Goal: Contribute content: Contribute content

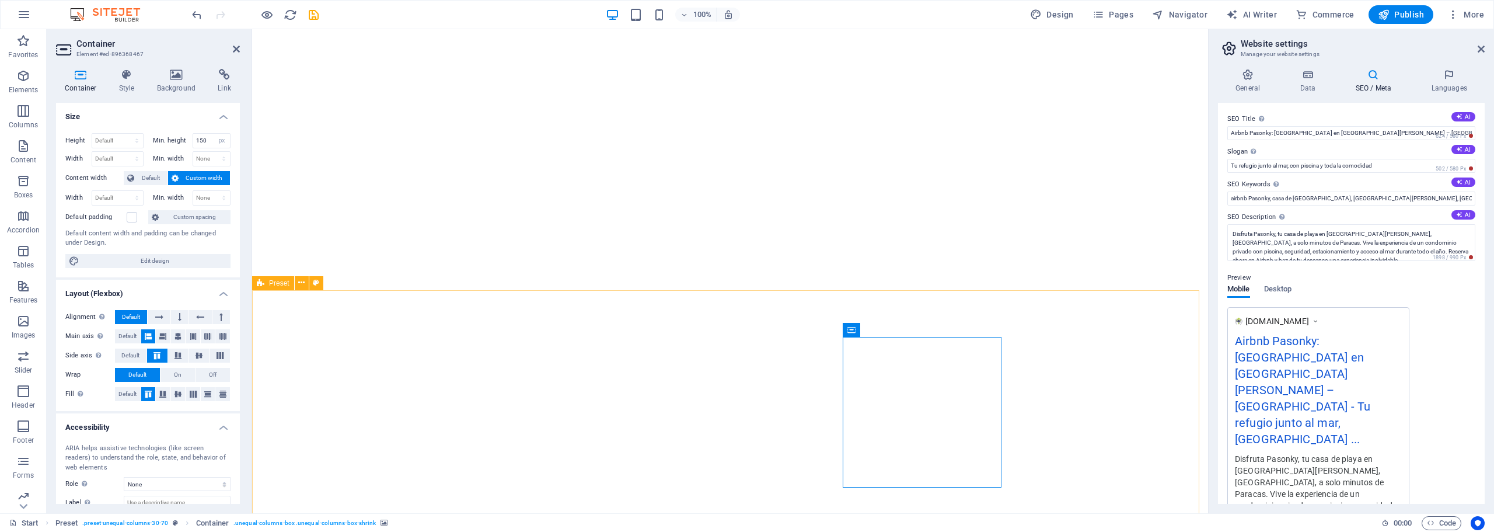
select select "px"
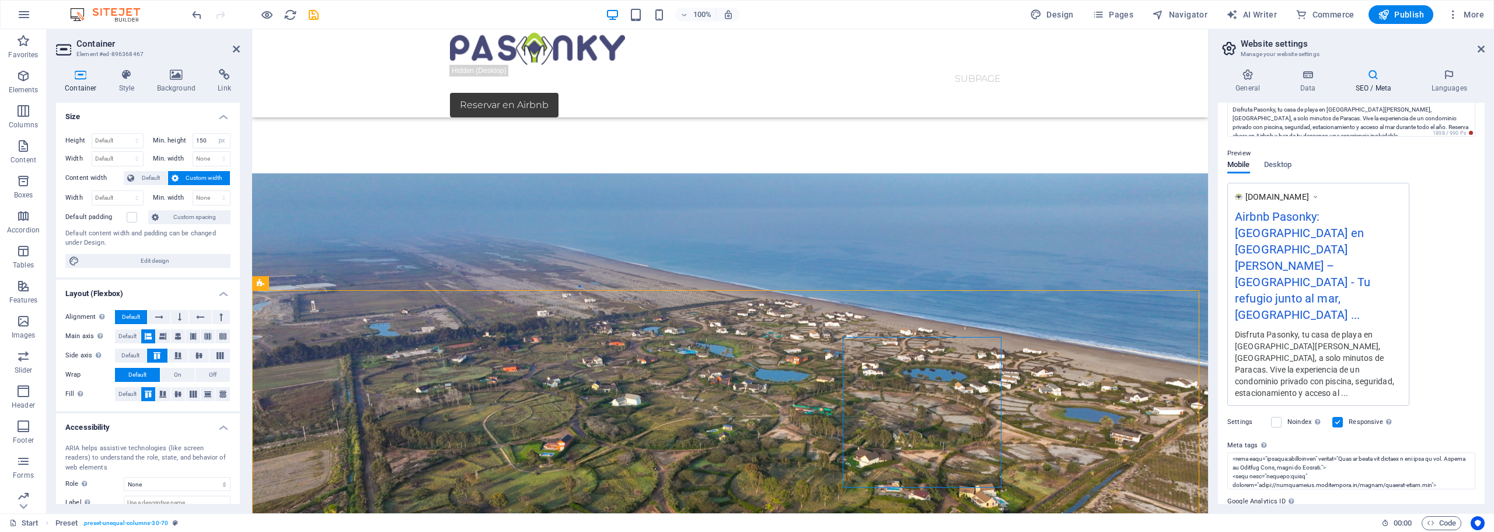
scroll to position [175, 0]
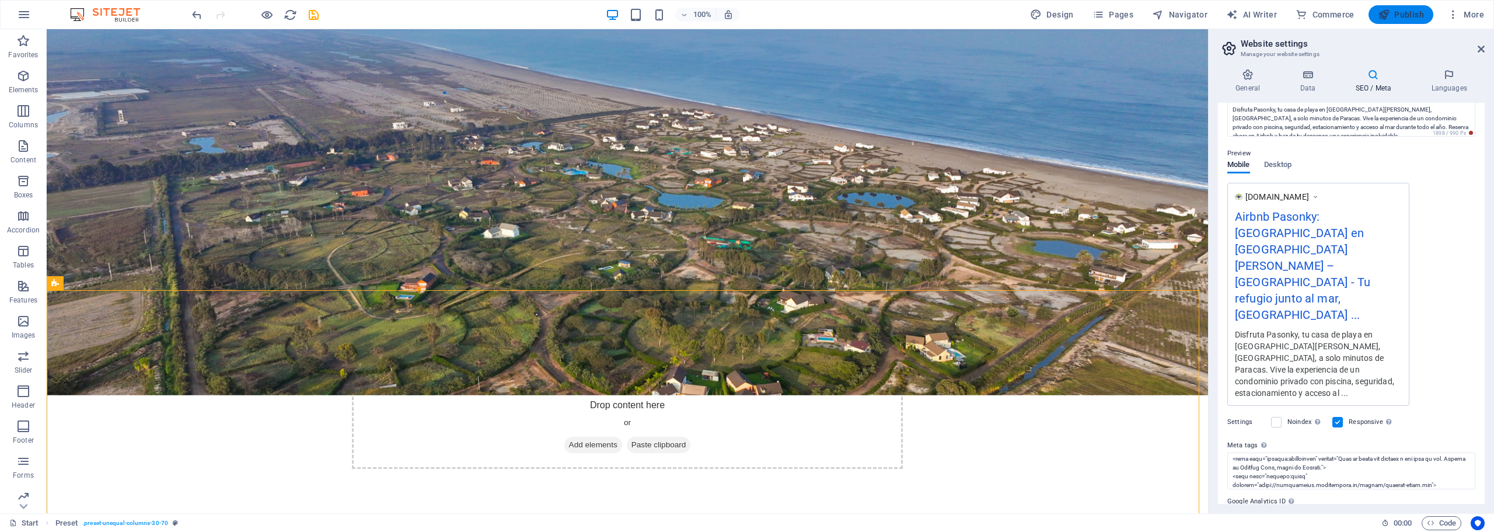
click at [1400, 13] on span "Publish" at bounding box center [1401, 15] width 46 height 12
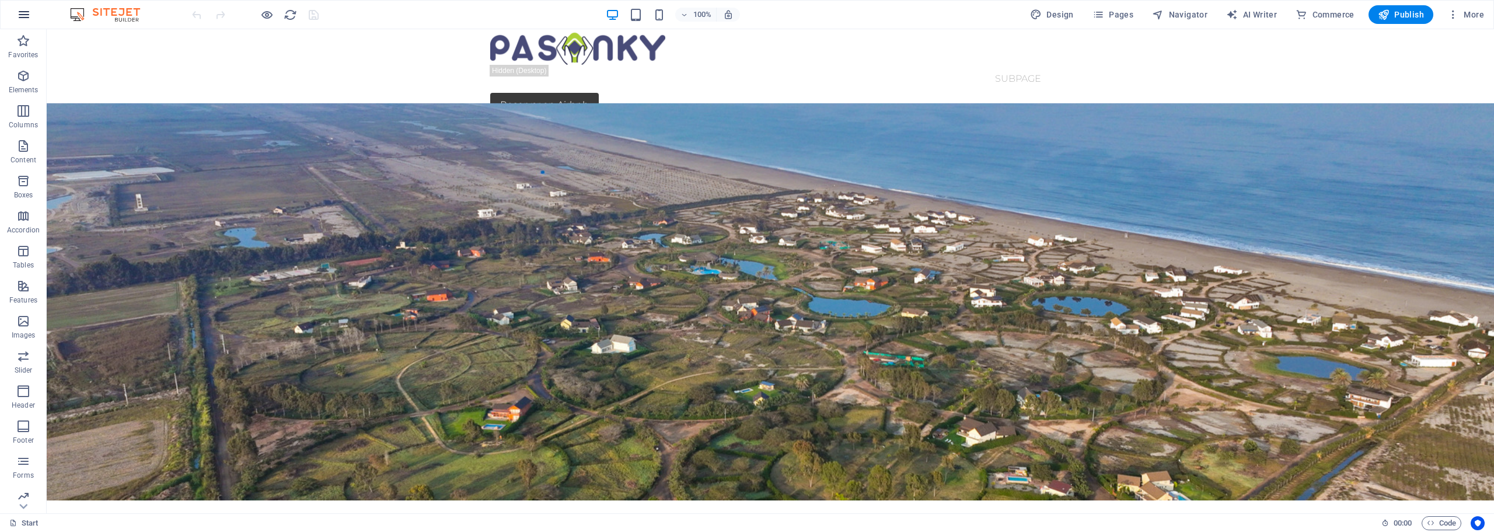
click at [23, 13] on icon "button" at bounding box center [24, 15] width 14 height 14
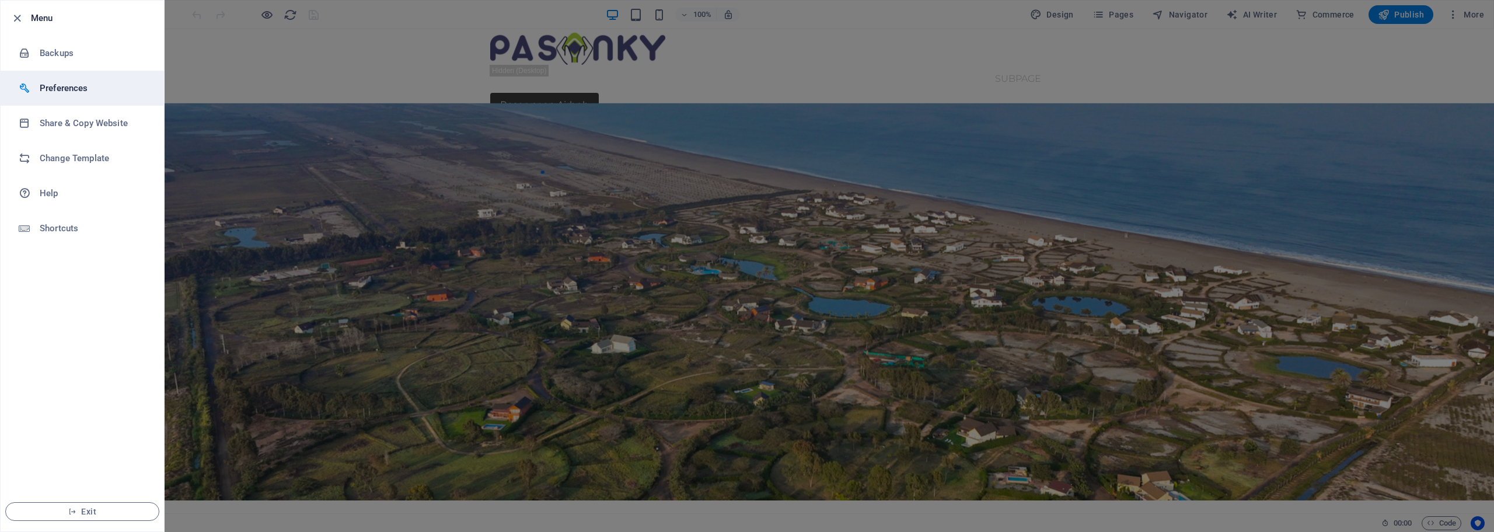
click at [110, 89] on h6 "Preferences" at bounding box center [94, 88] width 108 height 14
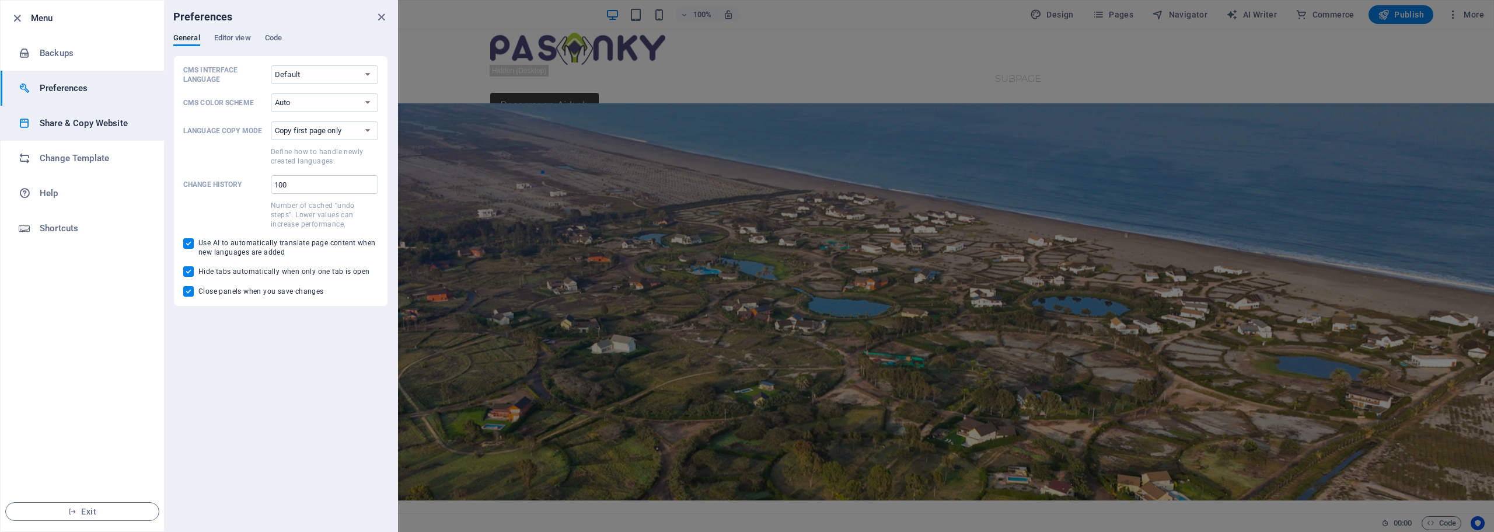
click at [95, 128] on h6 "Share & Copy Website" at bounding box center [94, 123] width 108 height 14
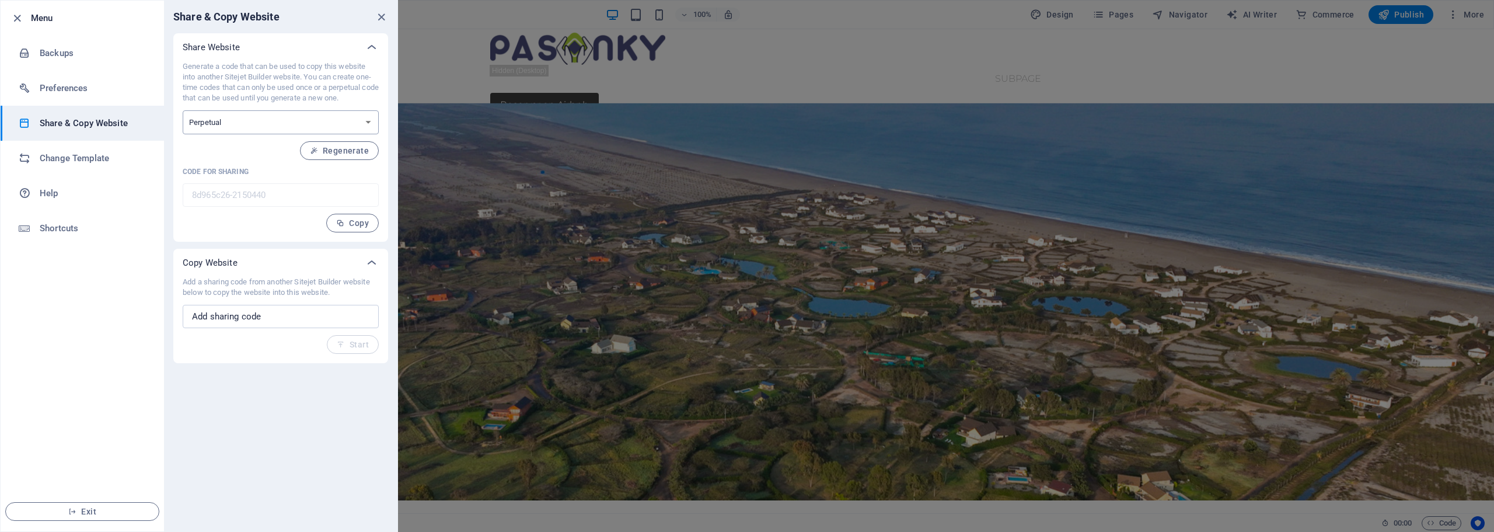
click at [370, 123] on select "One-time Perpetual" at bounding box center [281, 122] width 196 height 24
click at [95, 159] on h6 "Change Template" at bounding box center [94, 158] width 108 height 14
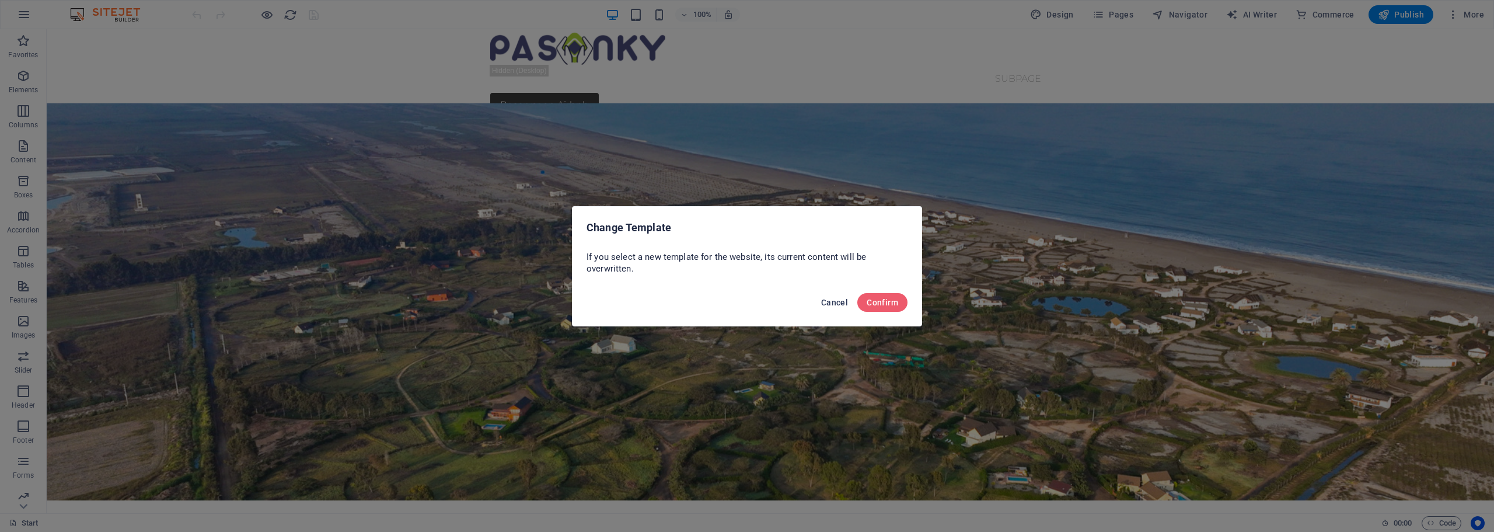
click at [835, 299] on span "Cancel" at bounding box center [834, 302] width 27 height 9
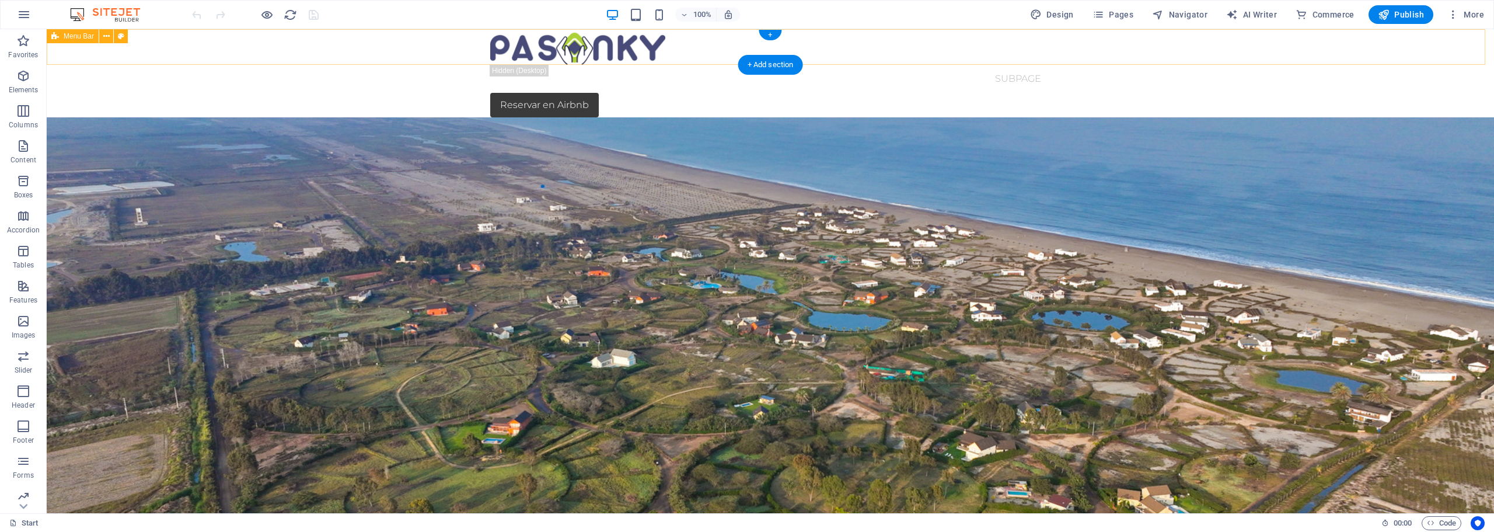
click at [1114, 53] on div "Start Subpage Reservar en Airbnb" at bounding box center [770, 73] width 1447 height 88
click at [413, 58] on div "Start Subpage Reservar en Airbnb" at bounding box center [770, 73] width 1447 height 88
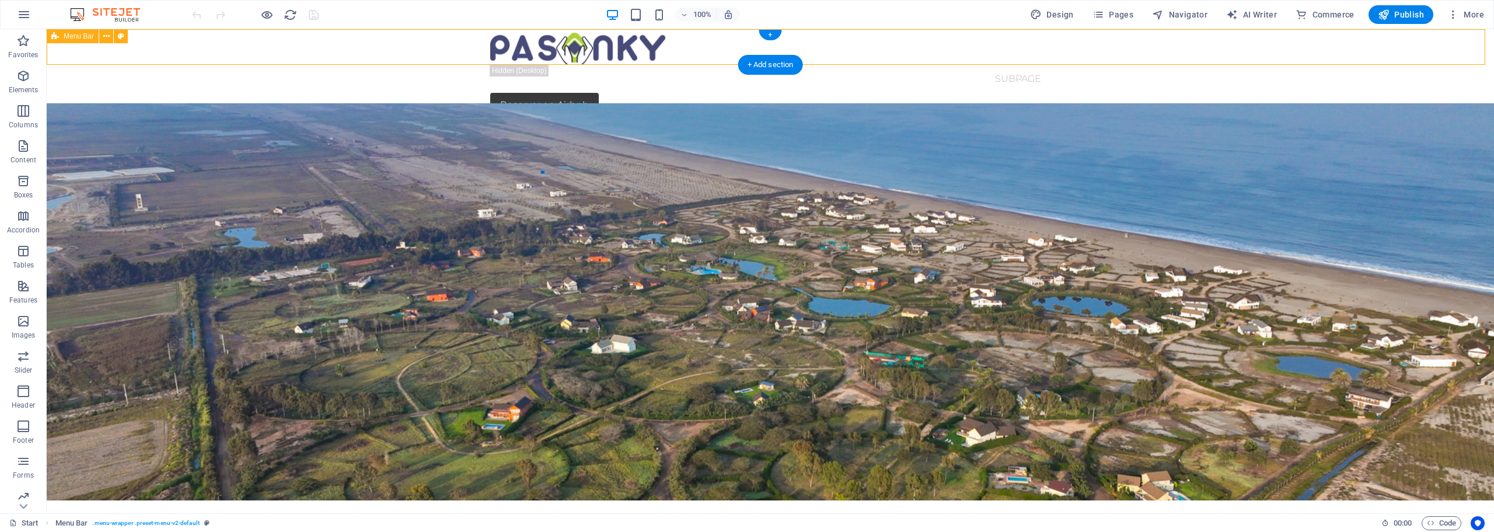
select select "header"
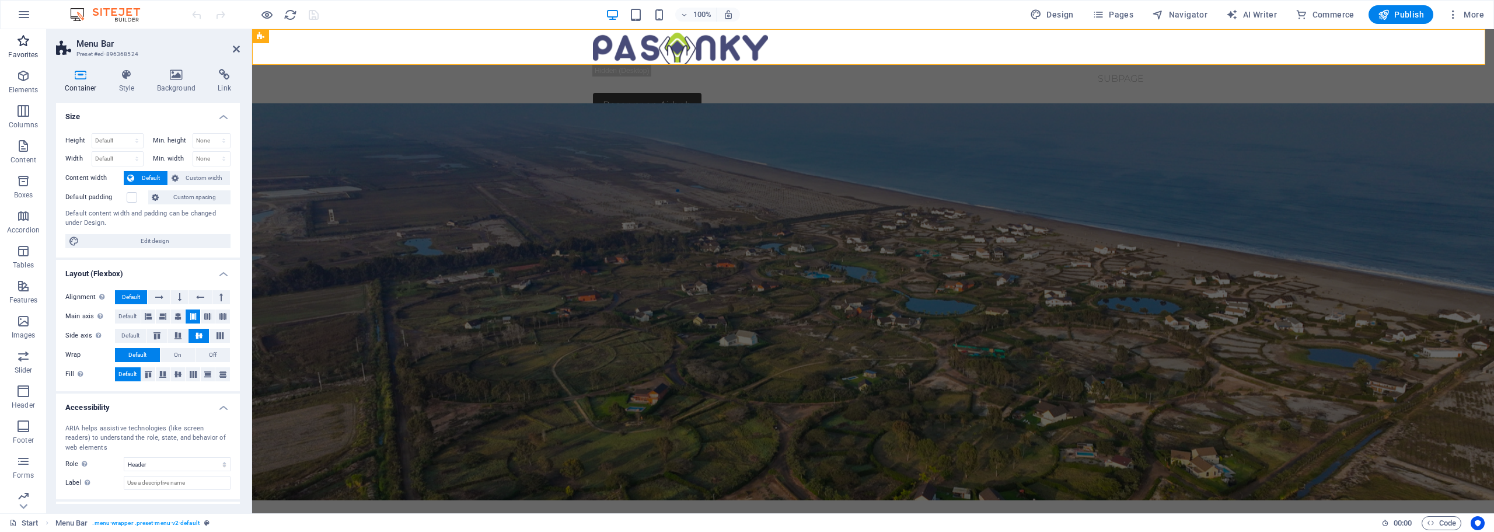
click at [22, 42] on icon "button" at bounding box center [23, 41] width 14 height 14
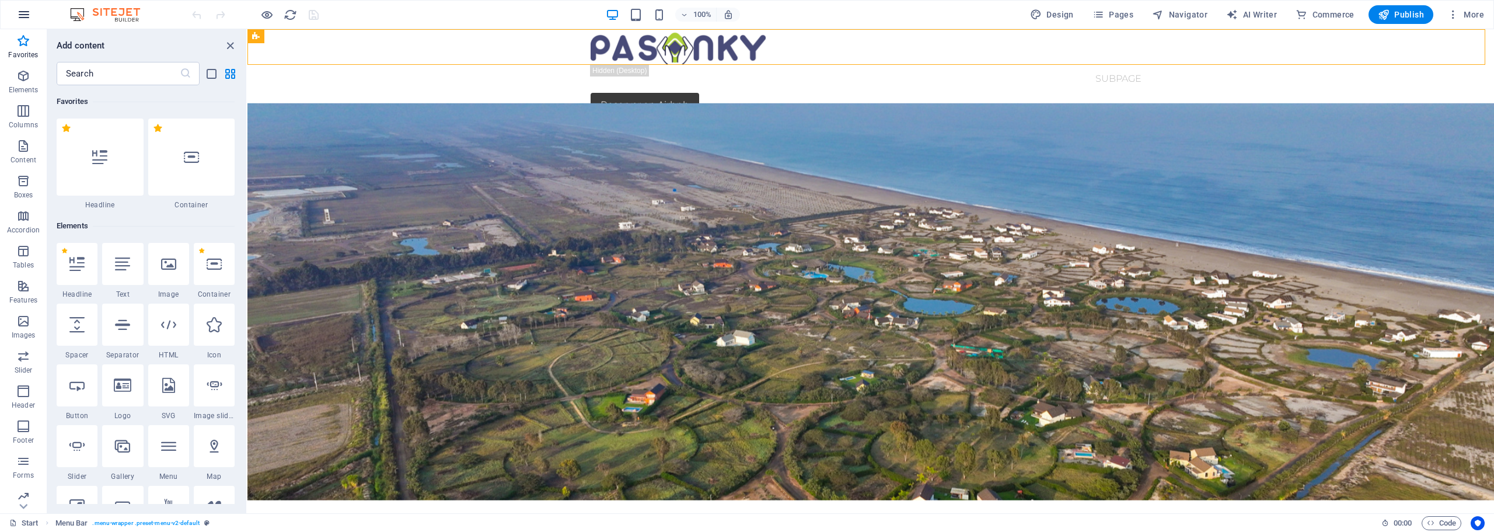
click at [23, 19] on icon "button" at bounding box center [24, 15] width 14 height 14
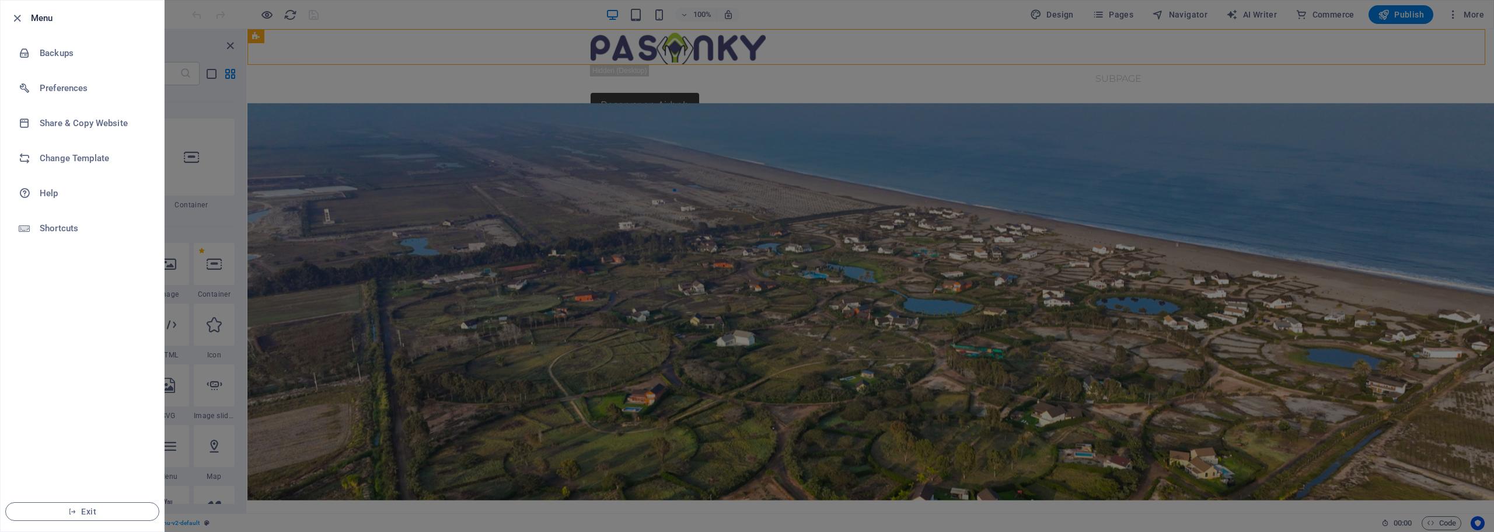
click at [314, 40] on div at bounding box center [747, 266] width 1494 height 532
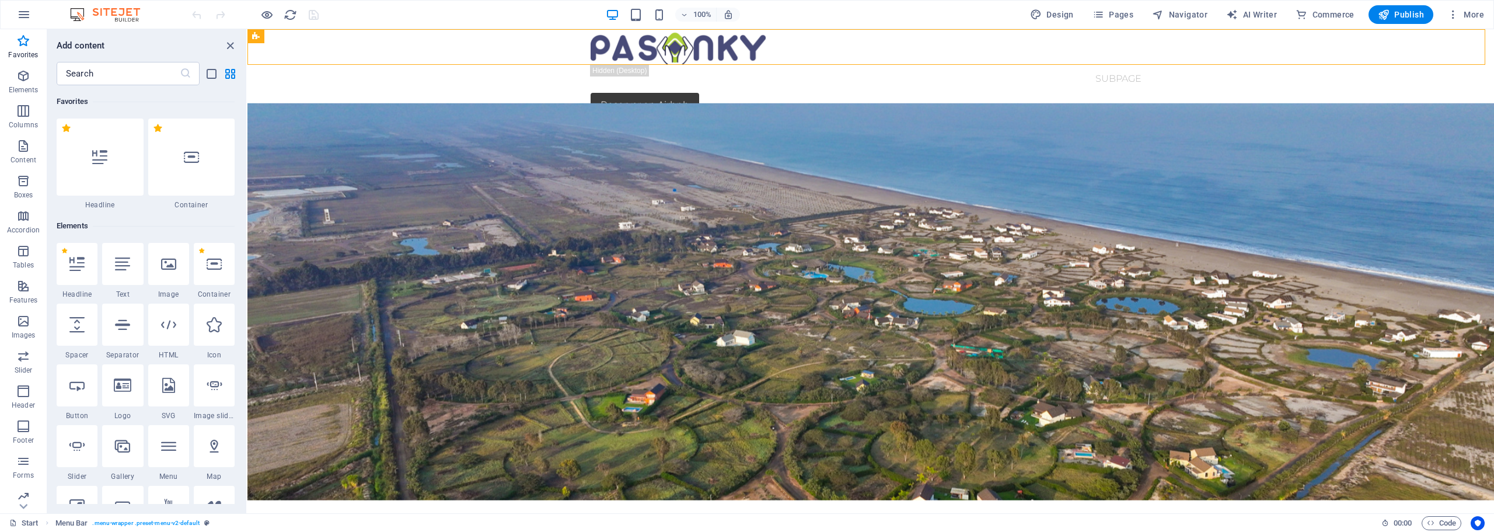
click at [365, 25] on div "100% Design Pages Navigator AI Writer Commerce Publish More" at bounding box center [747, 15] width 1493 height 28
click at [230, 46] on icon "close panel" at bounding box center [230, 45] width 13 height 13
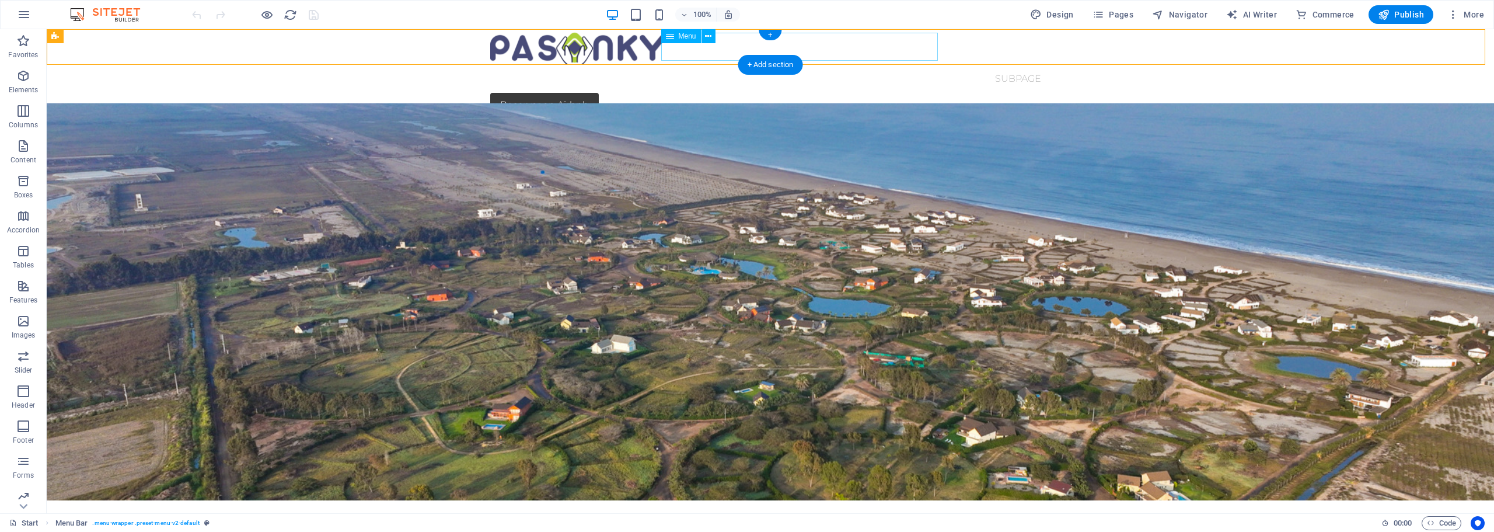
click at [819, 65] on nav "Start Subpage" at bounding box center [770, 79] width 560 height 28
click at [686, 39] on span "Menu" at bounding box center [688, 36] width 18 height 7
click at [793, 65] on nav "Start Subpage" at bounding box center [770, 79] width 560 height 28
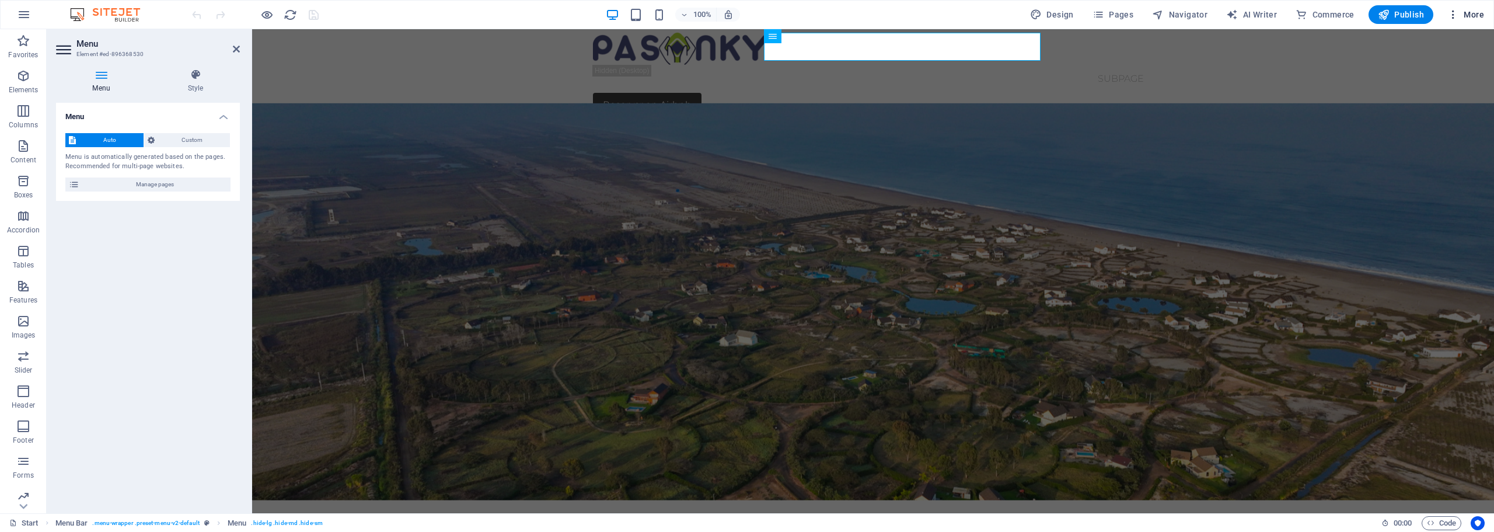
click at [1474, 13] on span "More" at bounding box center [1465, 15] width 37 height 12
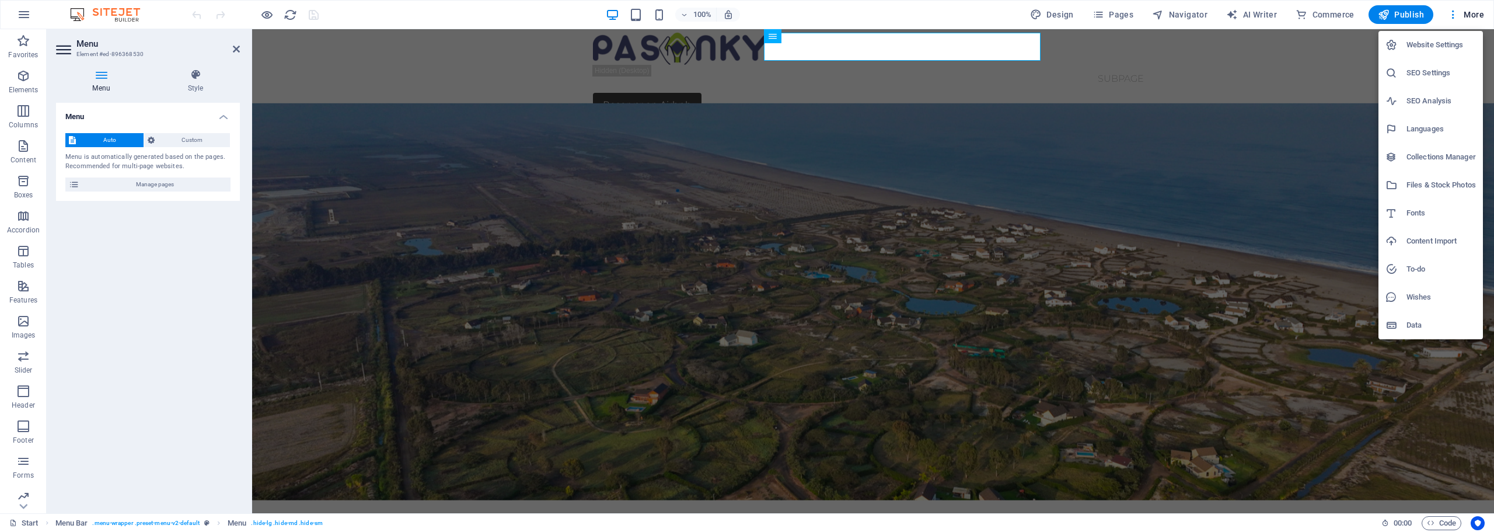
click at [1432, 45] on h6 "Website Settings" at bounding box center [1441, 45] width 69 height 14
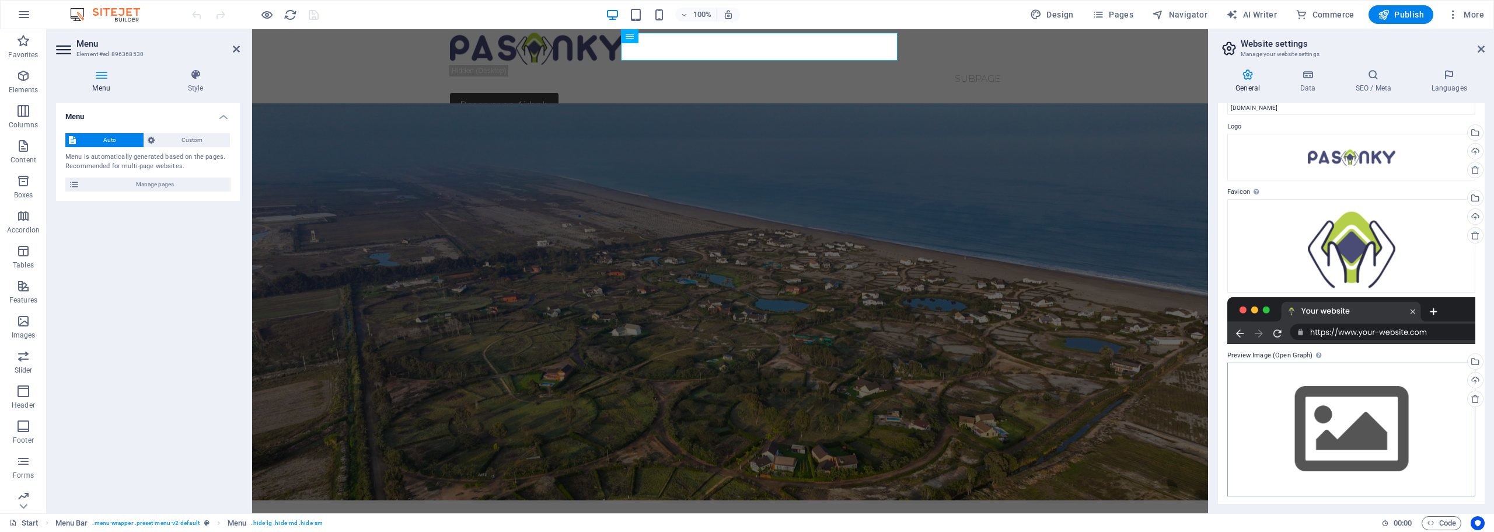
scroll to position [27, 0]
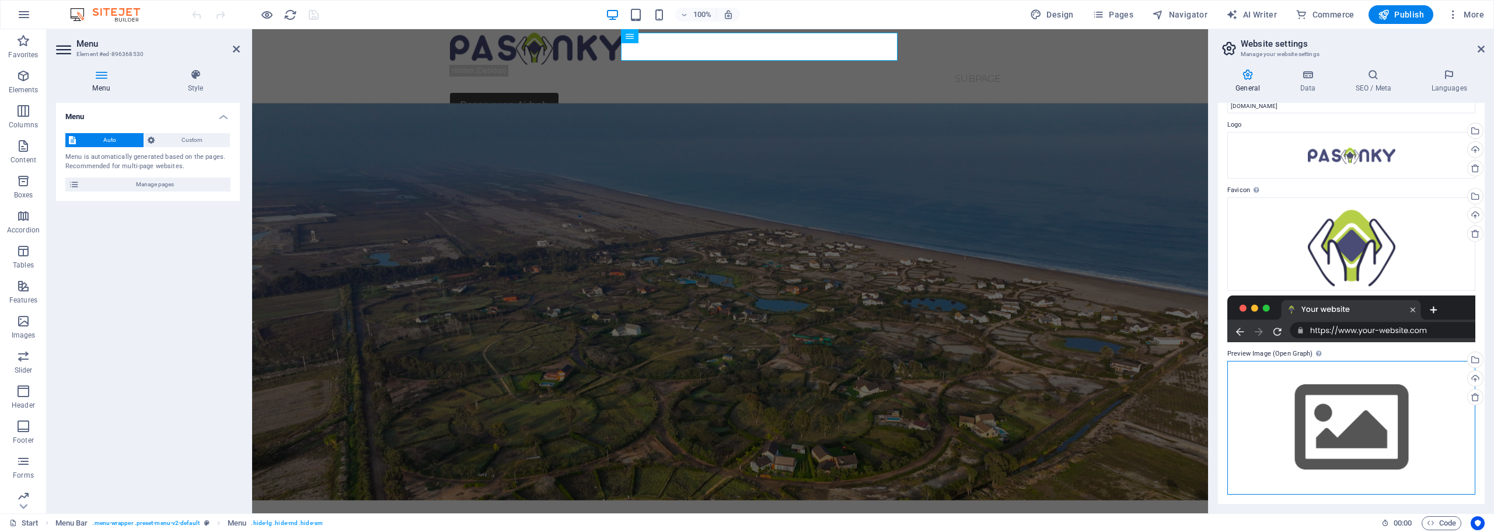
click at [1366, 441] on div "Drag files here, click to choose files or select files from Files or our free s…" at bounding box center [1351, 428] width 248 height 134
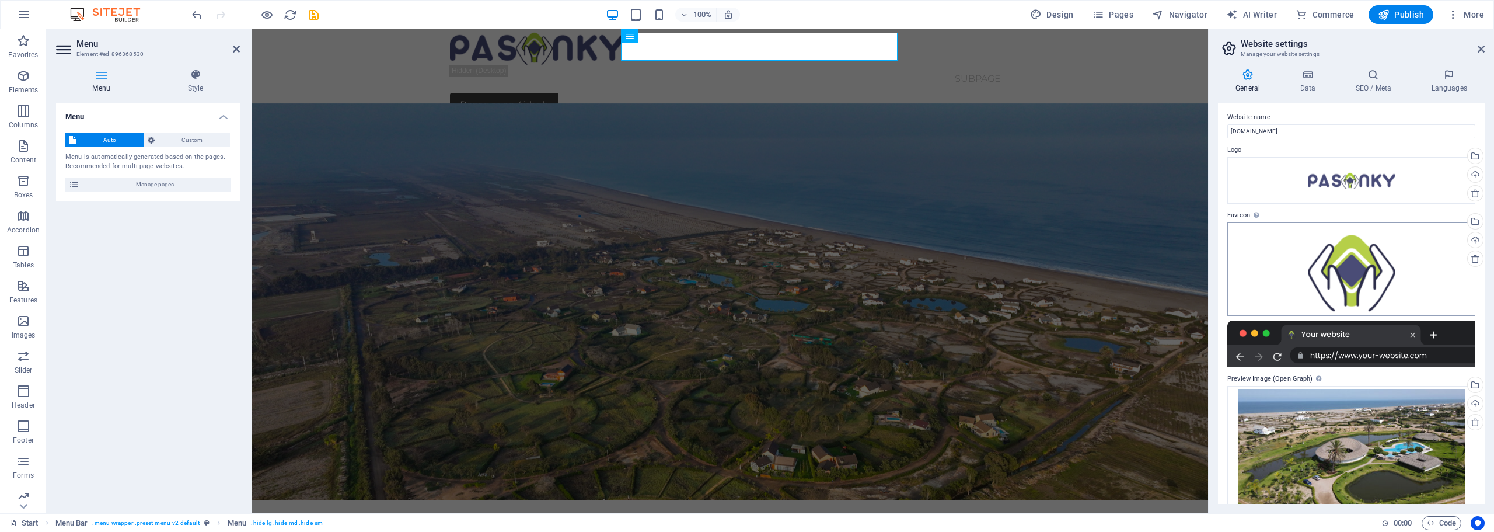
scroll to position [0, 0]
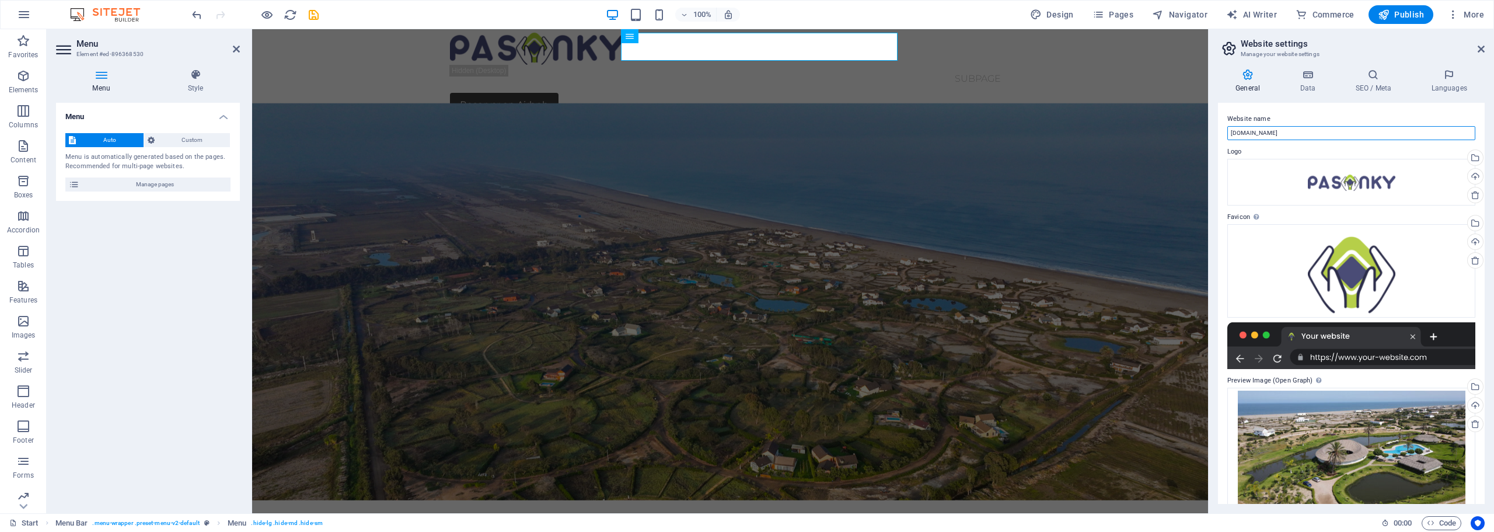
click at [1329, 133] on input "playaycampo.videofutura.pe" at bounding box center [1351, 133] width 248 height 14
drag, startPoint x: 1328, startPoint y: 133, endPoint x: 1219, endPoint y: 136, distance: 108.6
click at [1219, 136] on div "Website name playaycampo.videofutura.pe Logo Drag files here, click to choose f…" at bounding box center [1351, 303] width 267 height 401
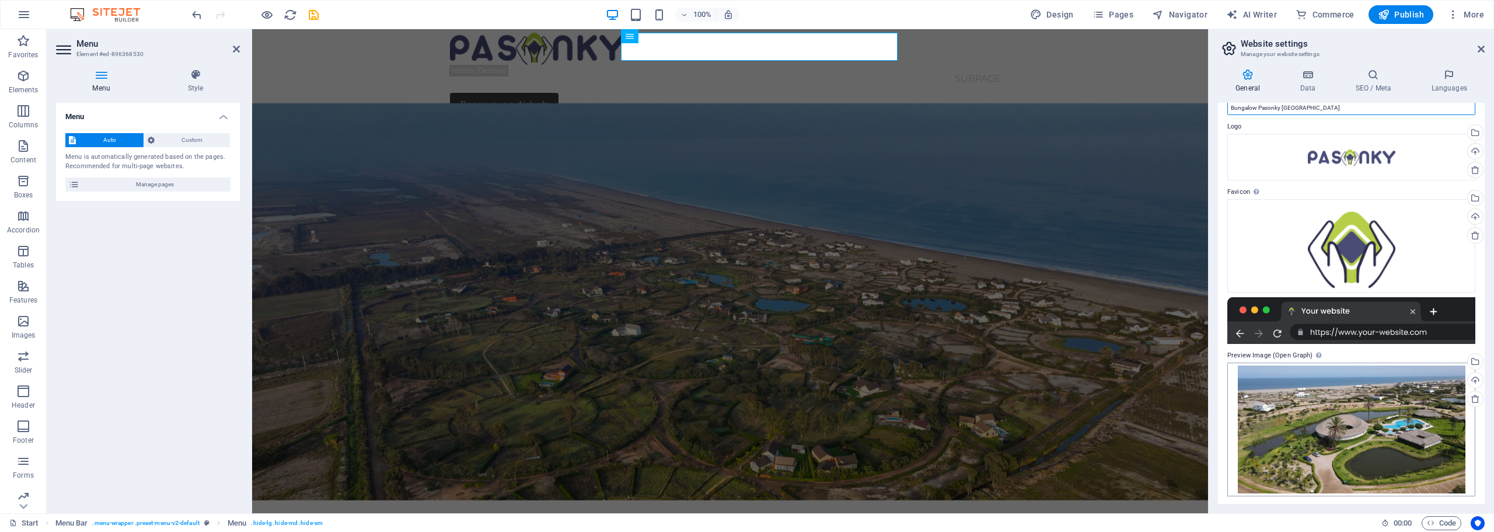
scroll to position [27, 0]
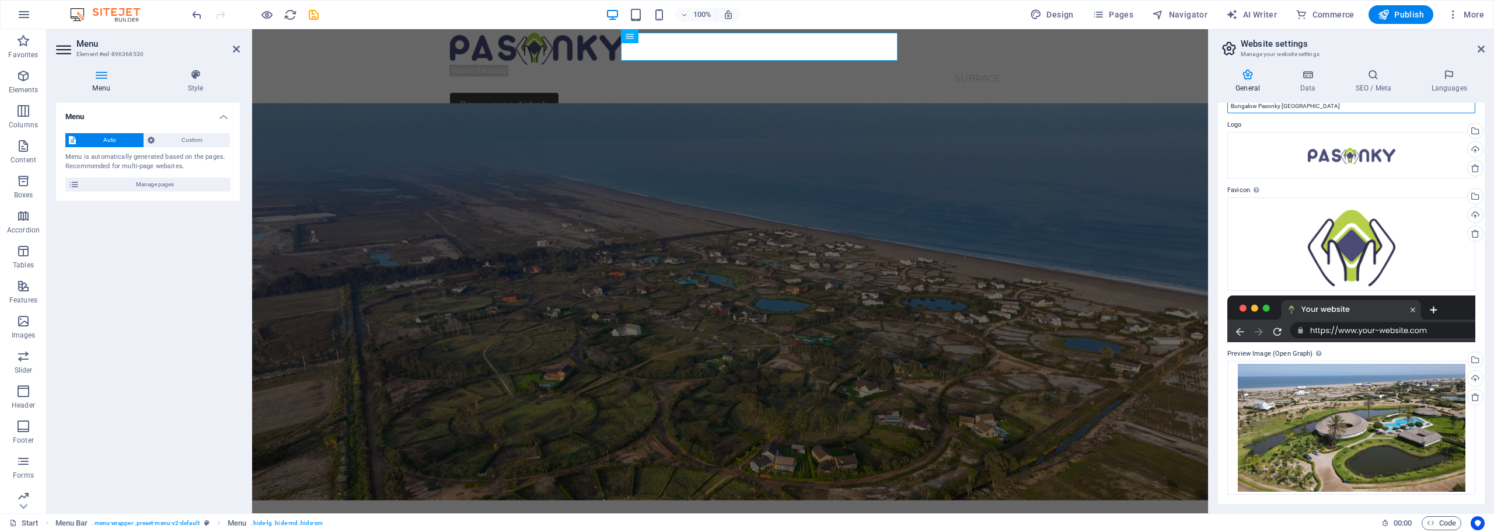
type input "Bungalow Pasonky Playa y Campo"
click at [1357, 329] on div at bounding box center [1351, 318] width 248 height 47
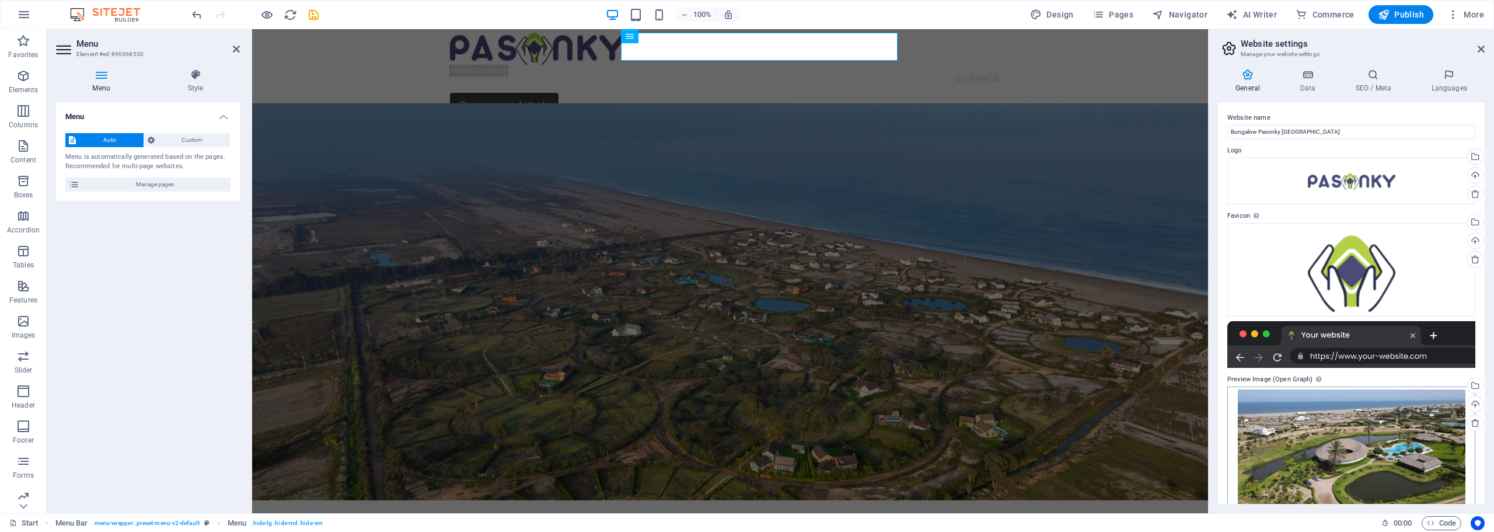
scroll to position [0, 0]
click at [1403, 12] on span "Publish" at bounding box center [1401, 15] width 46 height 12
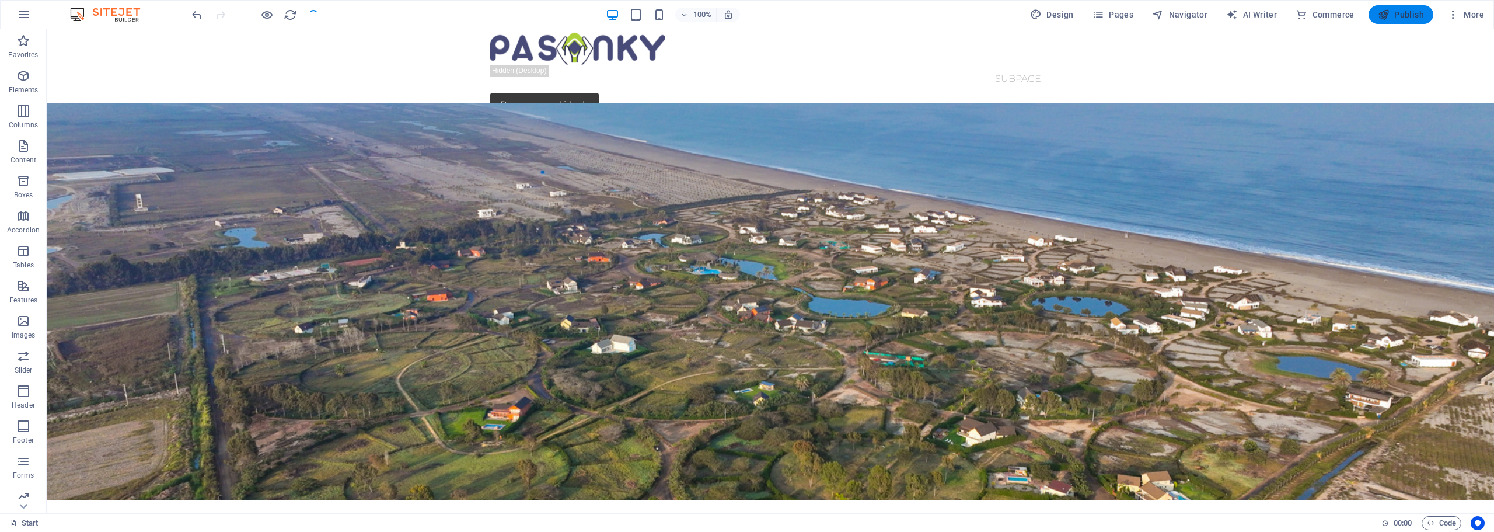
click at [1410, 10] on span "Publish" at bounding box center [1401, 15] width 46 height 12
click at [1473, 16] on span "More" at bounding box center [1465, 15] width 37 height 12
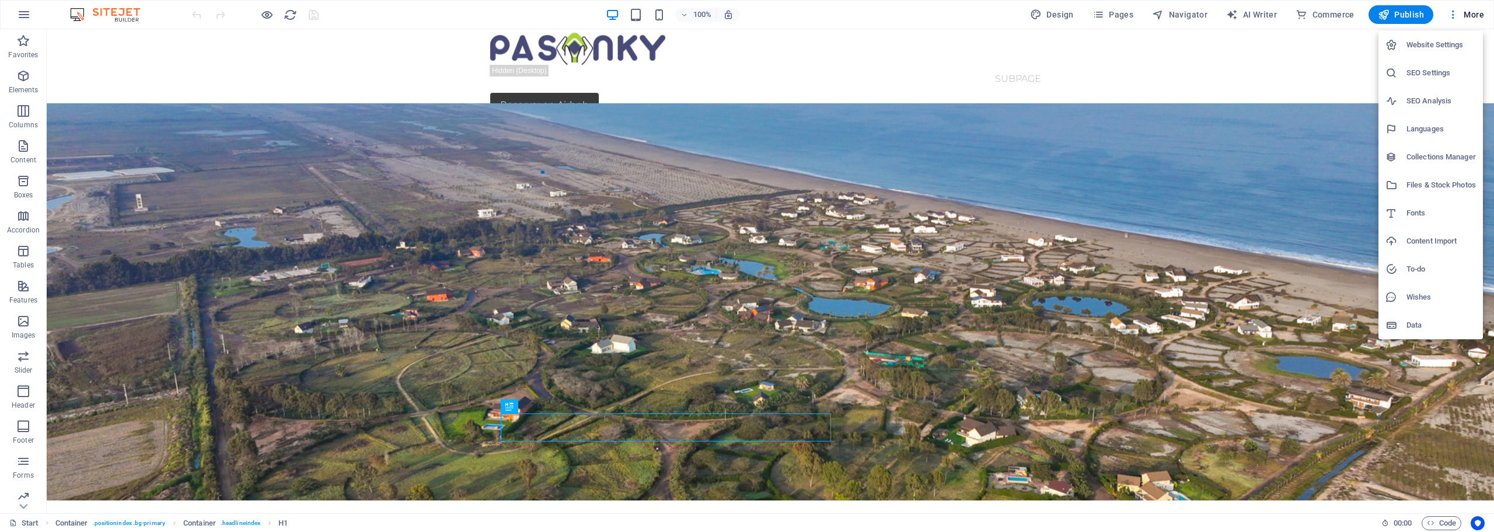
click at [1432, 72] on h6 "SEO Settings" at bounding box center [1441, 73] width 69 height 14
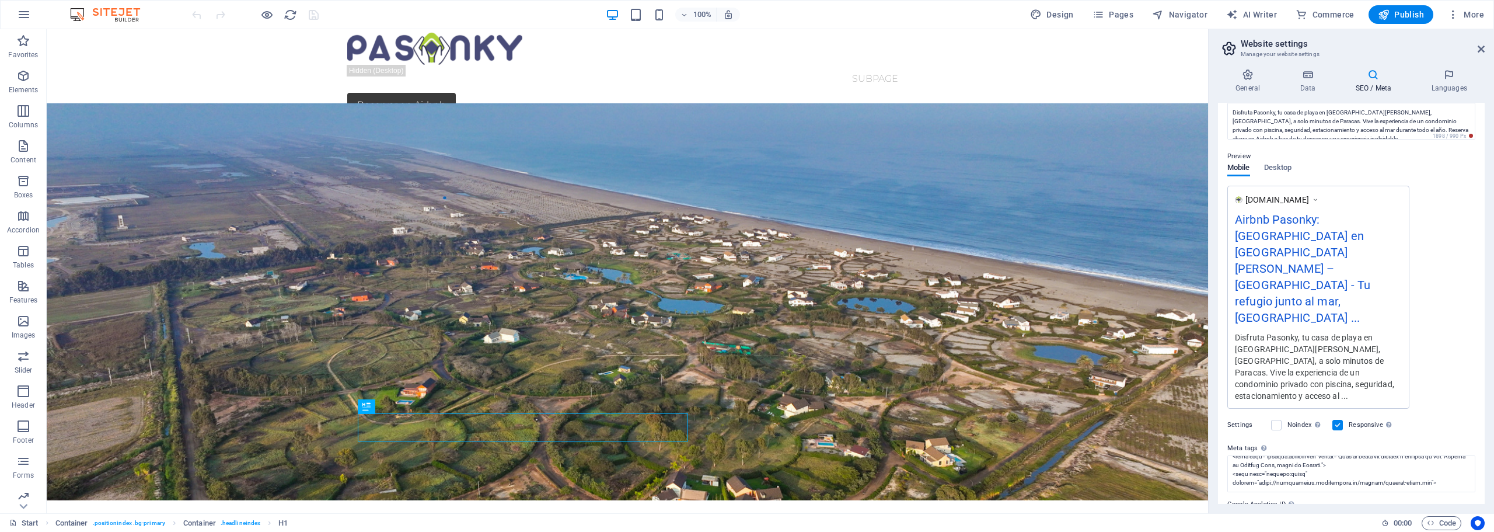
scroll to position [124, 0]
click at [1310, 77] on icon at bounding box center [1307, 75] width 51 height 12
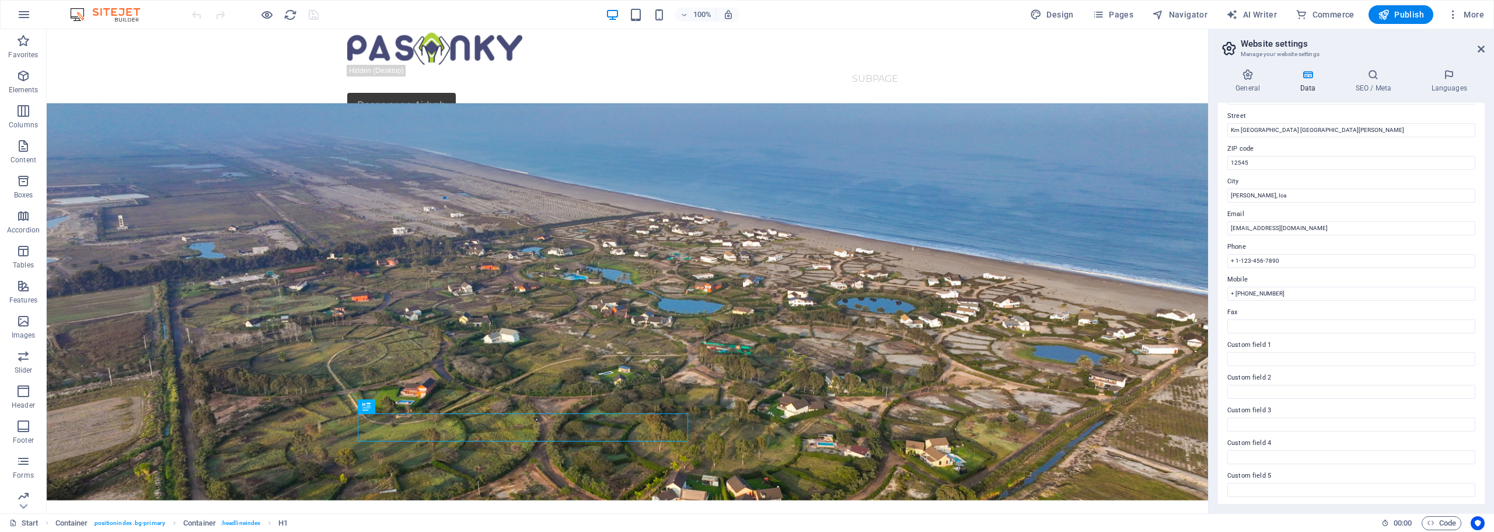
scroll to position [160, 0]
click at [1282, 224] on input "+ 1-123-456-7890" at bounding box center [1351, 226] width 248 height 14
type input "+"
click at [1283, 292] on input "Fax" at bounding box center [1351, 291] width 248 height 14
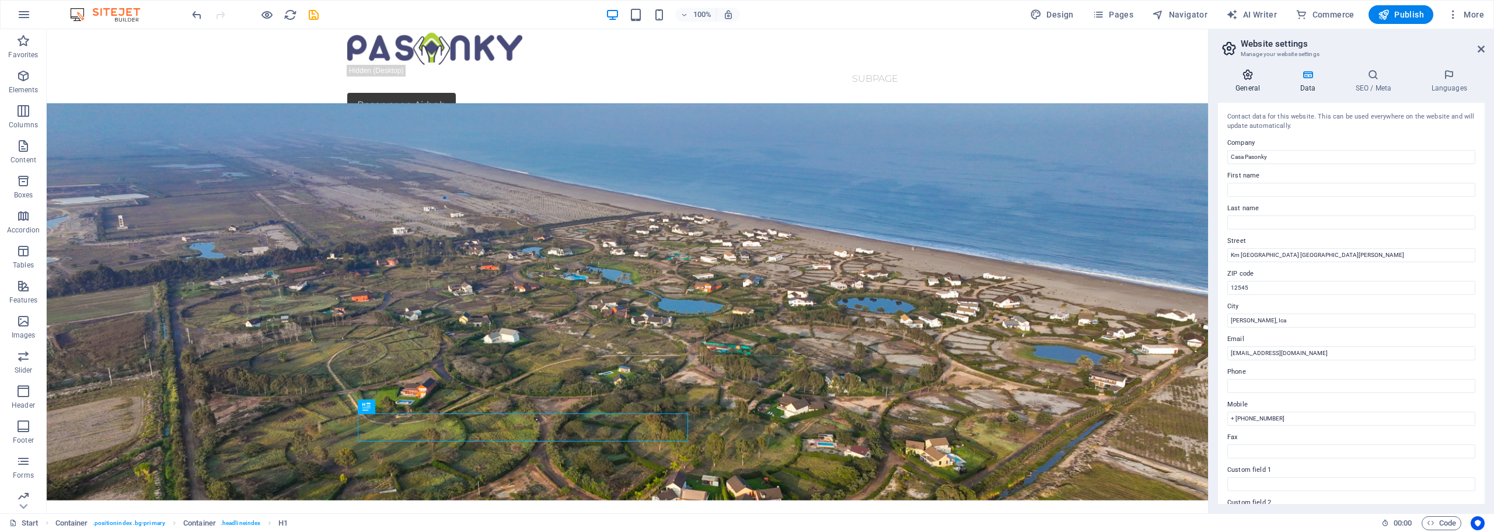
click at [1253, 88] on h4 "General" at bounding box center [1250, 81] width 64 height 25
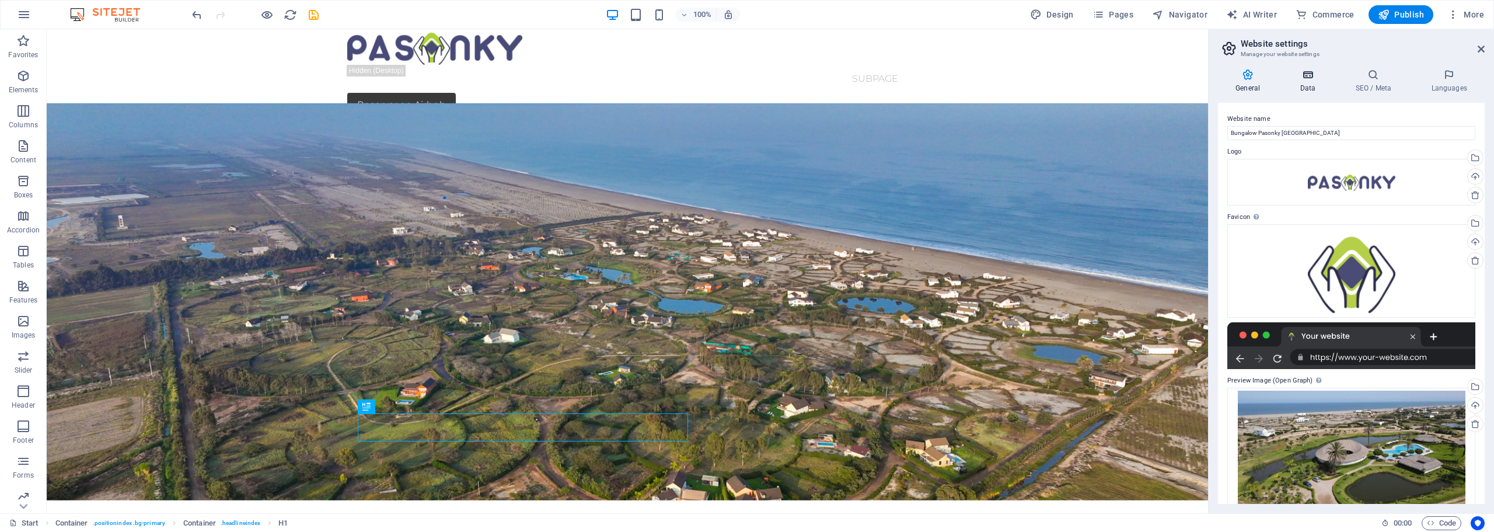
click at [1307, 79] on icon at bounding box center [1307, 75] width 51 height 12
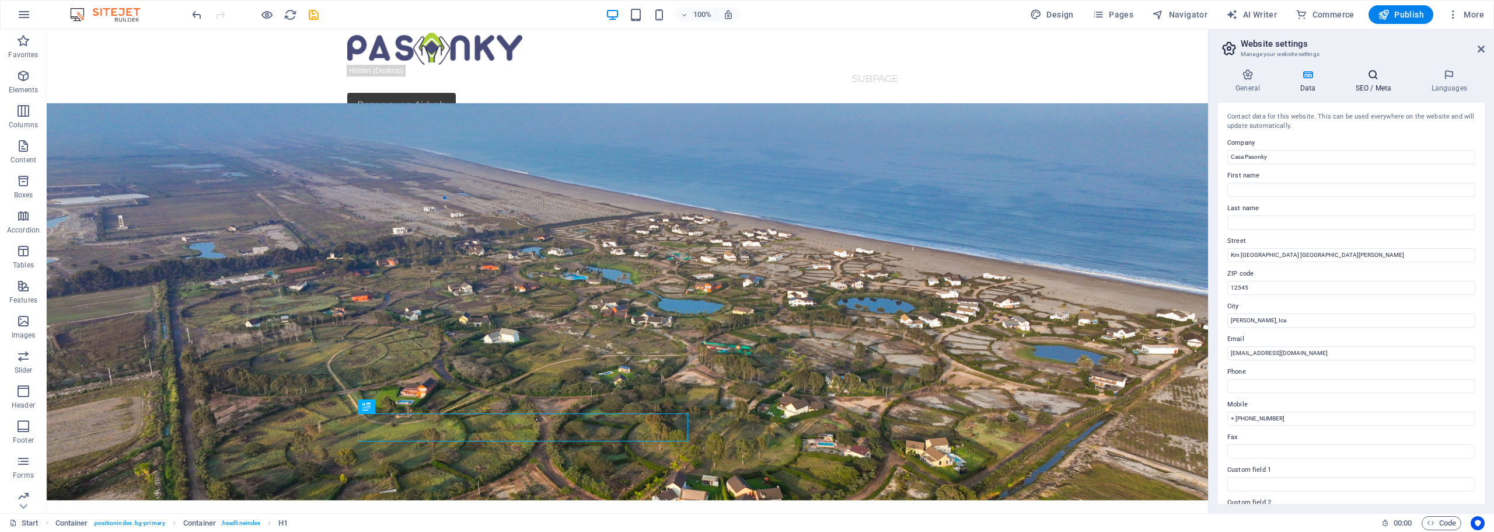
click at [1378, 77] on icon at bounding box center [1373, 75] width 71 height 12
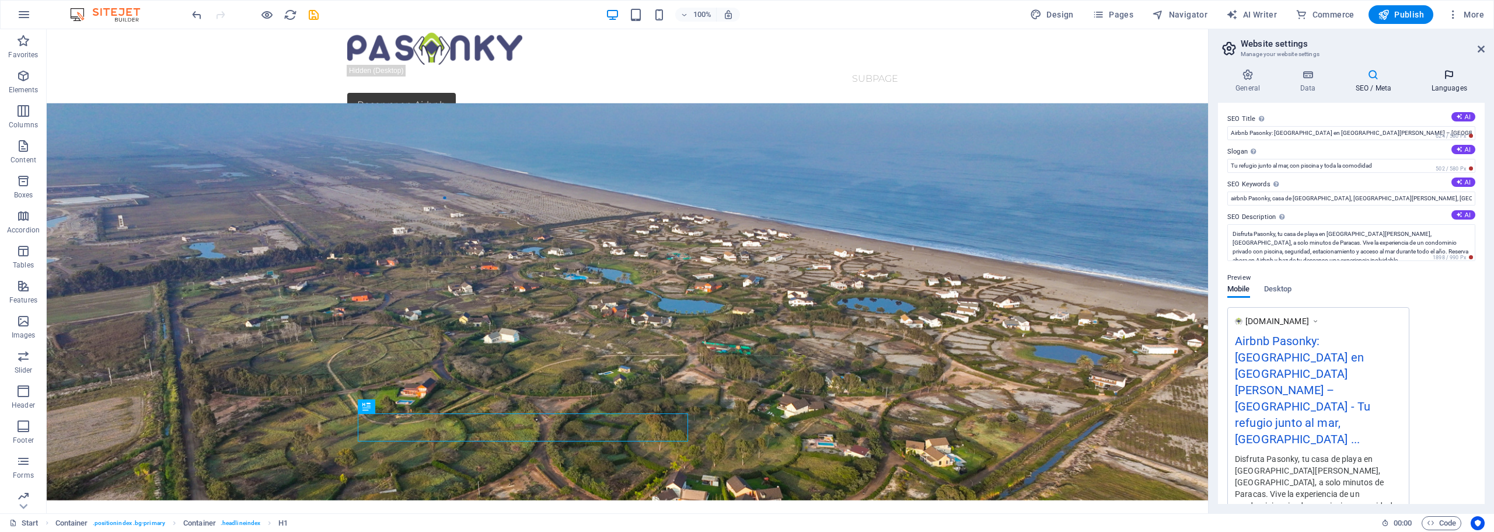
click at [1449, 76] on icon at bounding box center [1449, 75] width 71 height 12
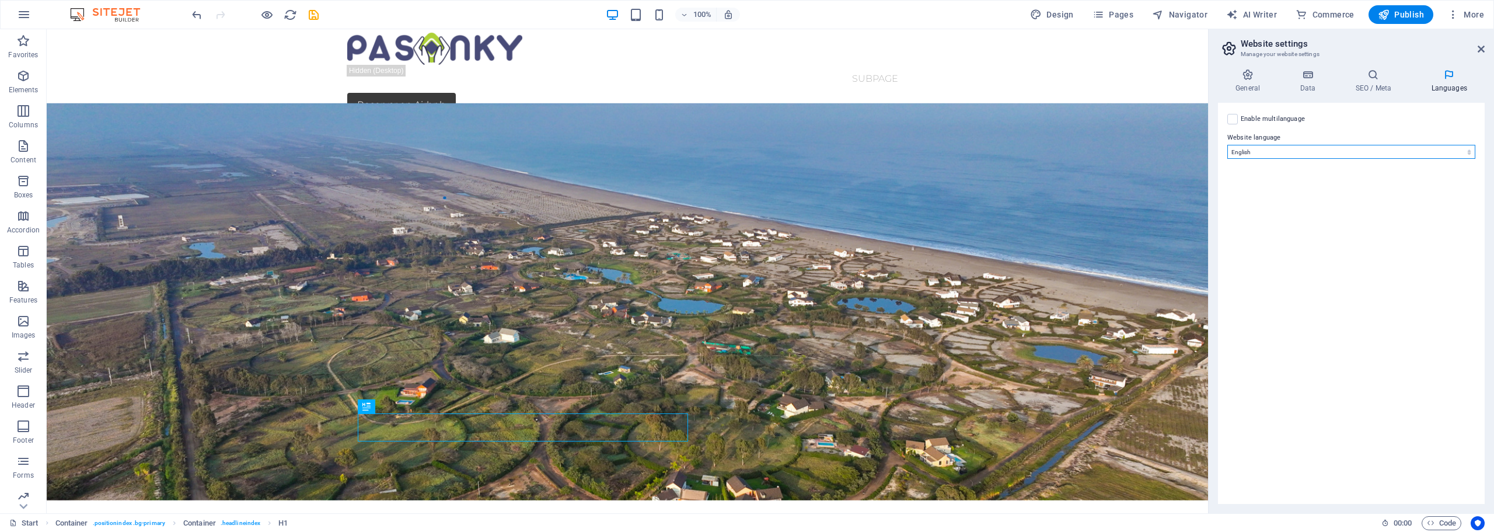
click at [1271, 155] on select "Abkhazian Afar Afrikaans Akan Albanian Amharic Arabic Aragonese Armenian Assame…" at bounding box center [1351, 152] width 248 height 14
click at [1272, 150] on select "Abkhazian Afar Afrikaans Akan Albanian Amharic Arabic Aragonese Armenian Assame…" at bounding box center [1351, 152] width 248 height 14
click at [1291, 152] on select "Abkhazian Afar Afrikaans Akan Albanian Amharic Arabic Aragonese Armenian Assame…" at bounding box center [1351, 152] width 248 height 14
select select "148"
click at [1227, 145] on select "Abkhazian Afar Afrikaans Akan Albanian Amharic Arabic Aragonese Armenian Assame…" at bounding box center [1351, 152] width 248 height 14
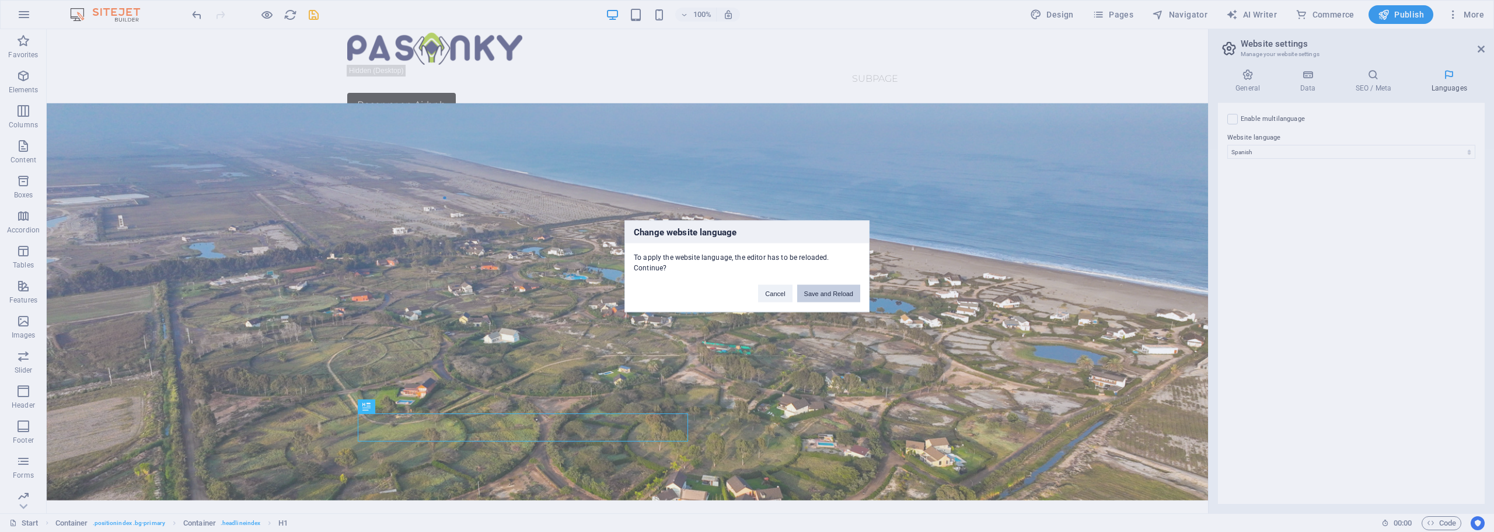
click at [832, 292] on button "Save and Reload" at bounding box center [828, 293] width 63 height 18
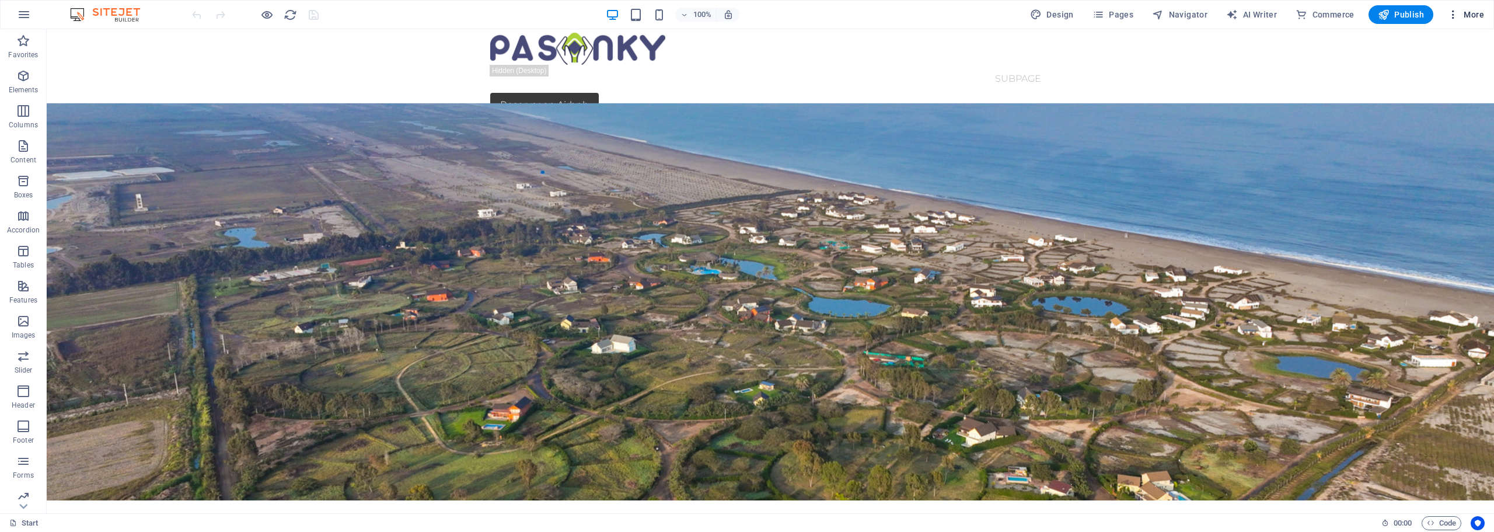
click at [1471, 15] on span "More" at bounding box center [1465, 15] width 37 height 12
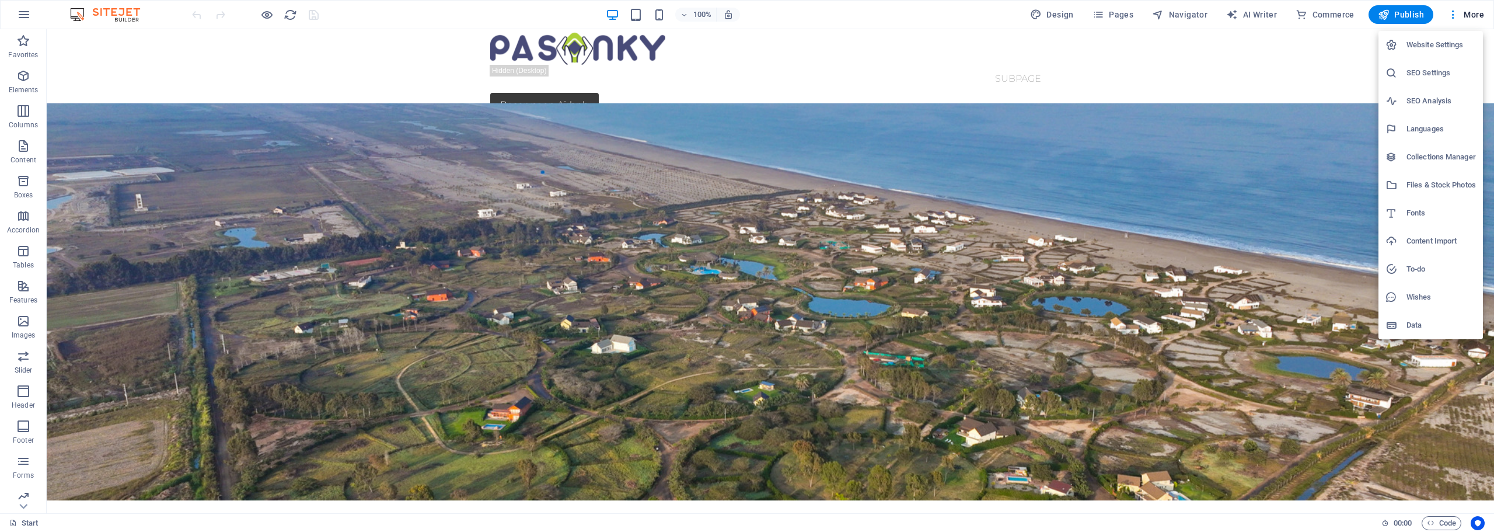
click at [1435, 96] on h6 "SEO Analysis" at bounding box center [1441, 101] width 69 height 14
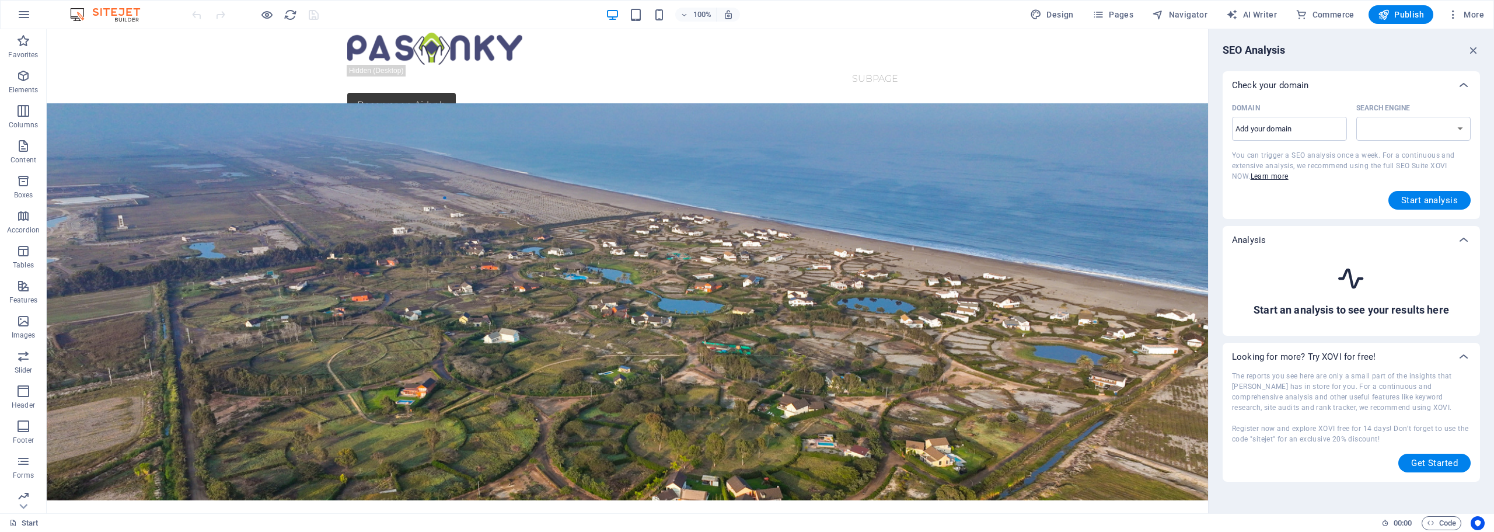
select select "google.com"
click at [1278, 130] on input "Domain ​" at bounding box center [1289, 129] width 115 height 19
paste input "https://playaycampo.videofutura.pe/"
click at [1432, 202] on span "Start analysis" at bounding box center [1429, 200] width 57 height 9
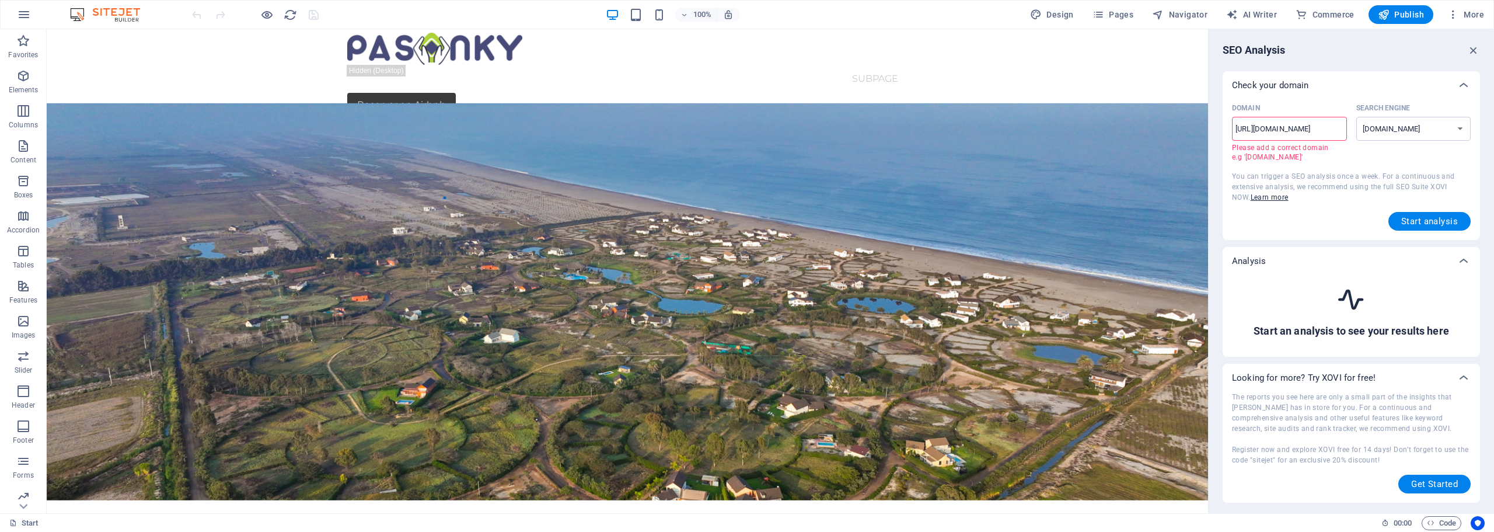
click at [1242, 127] on input "https://playaycampo.videofutura.pe/" at bounding box center [1289, 129] width 115 height 19
click at [1341, 125] on input "playaycampo.videofutura.pe/" at bounding box center [1289, 129] width 115 height 19
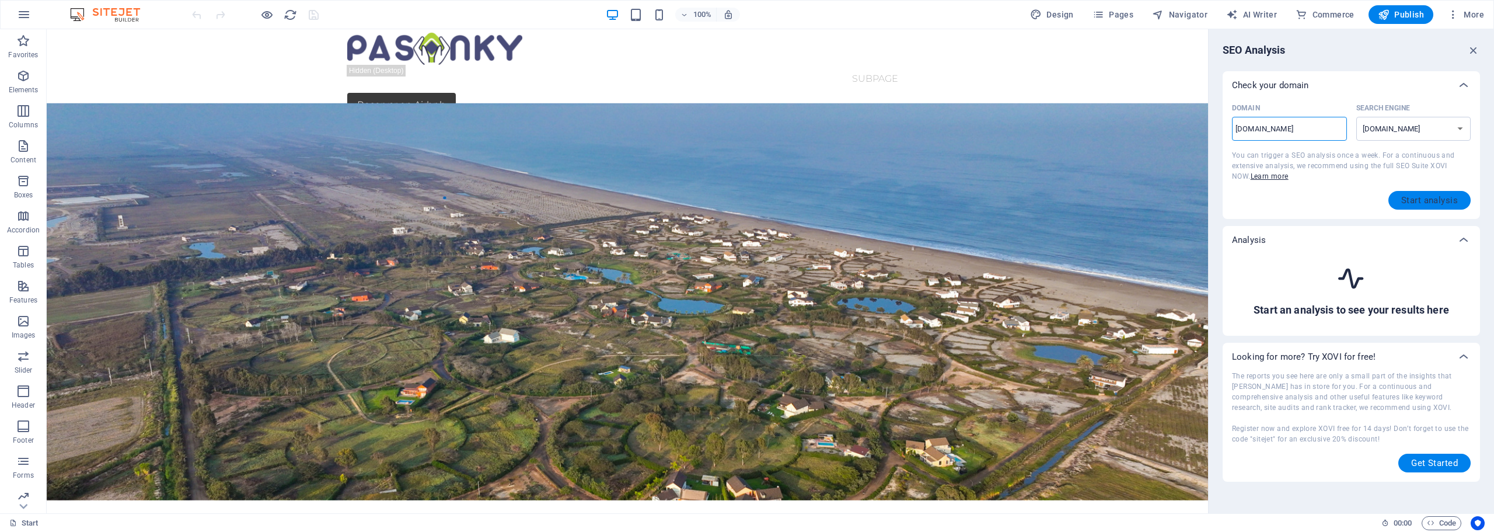
type input "[DOMAIN_NAME]"
click at [1442, 197] on span "Start analysis" at bounding box center [1429, 200] width 57 height 9
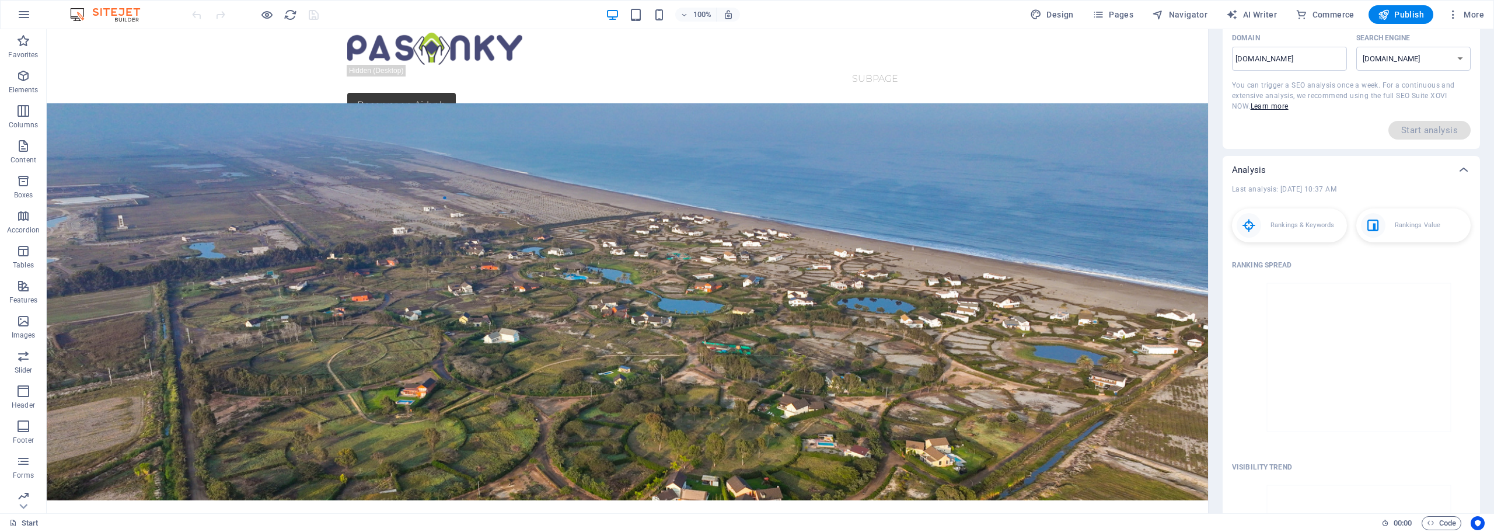
scroll to position [117, 0]
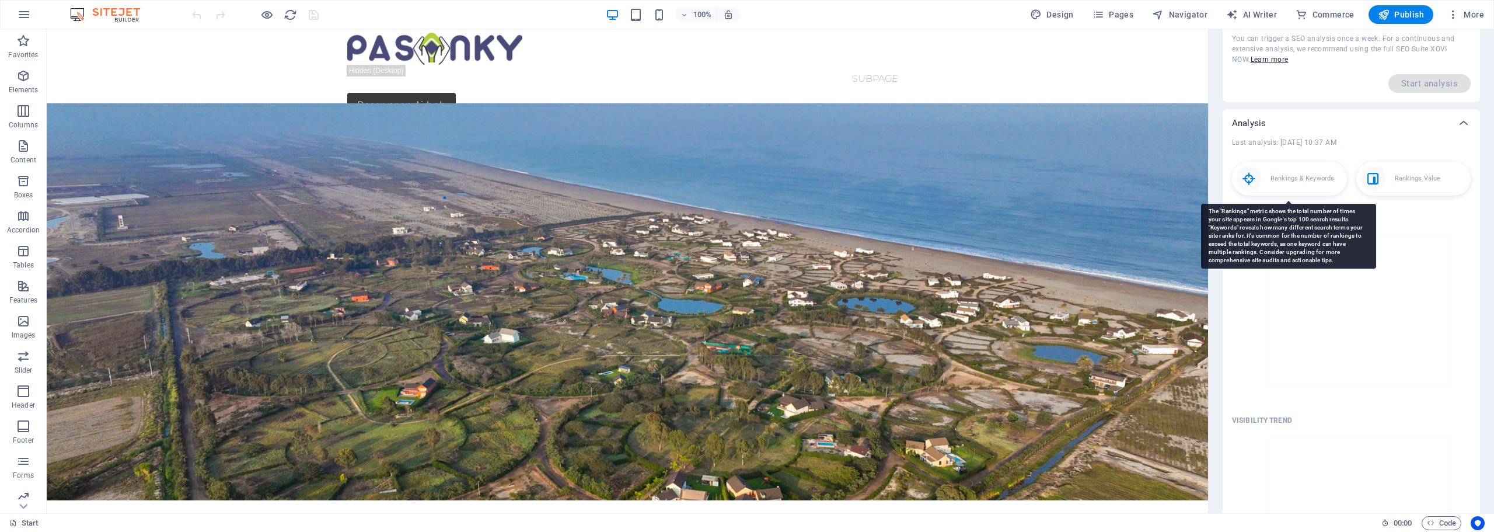
click at [1274, 181] on p "Rankings & Keywords" at bounding box center [1303, 179] width 64 height 12
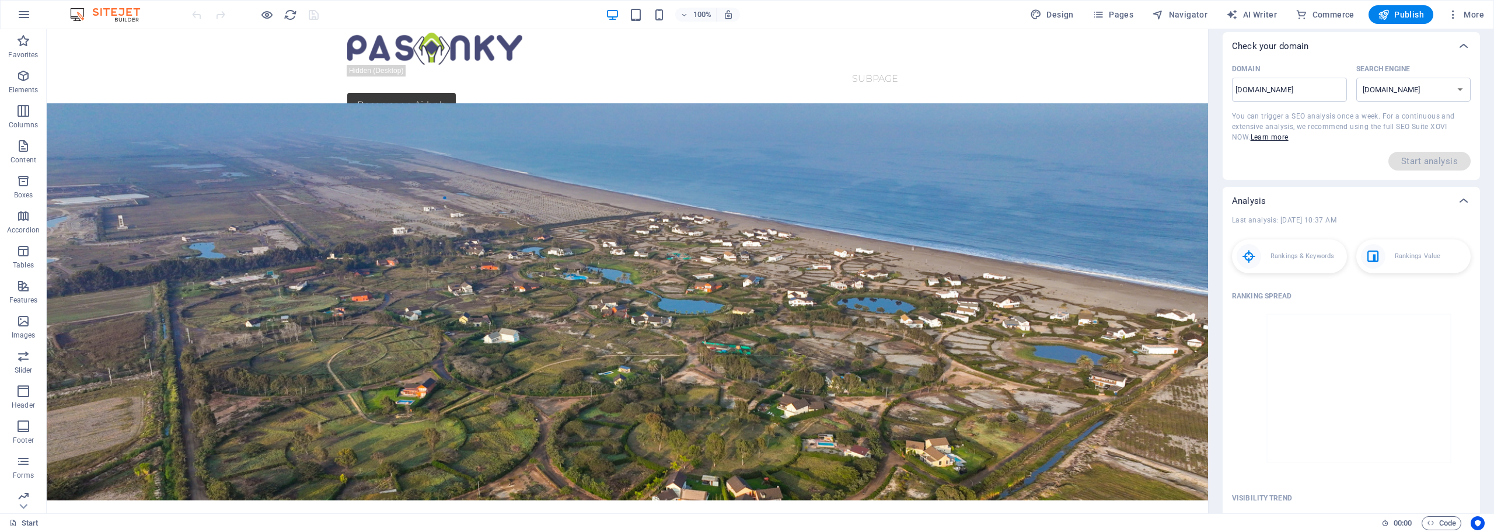
scroll to position [0, 0]
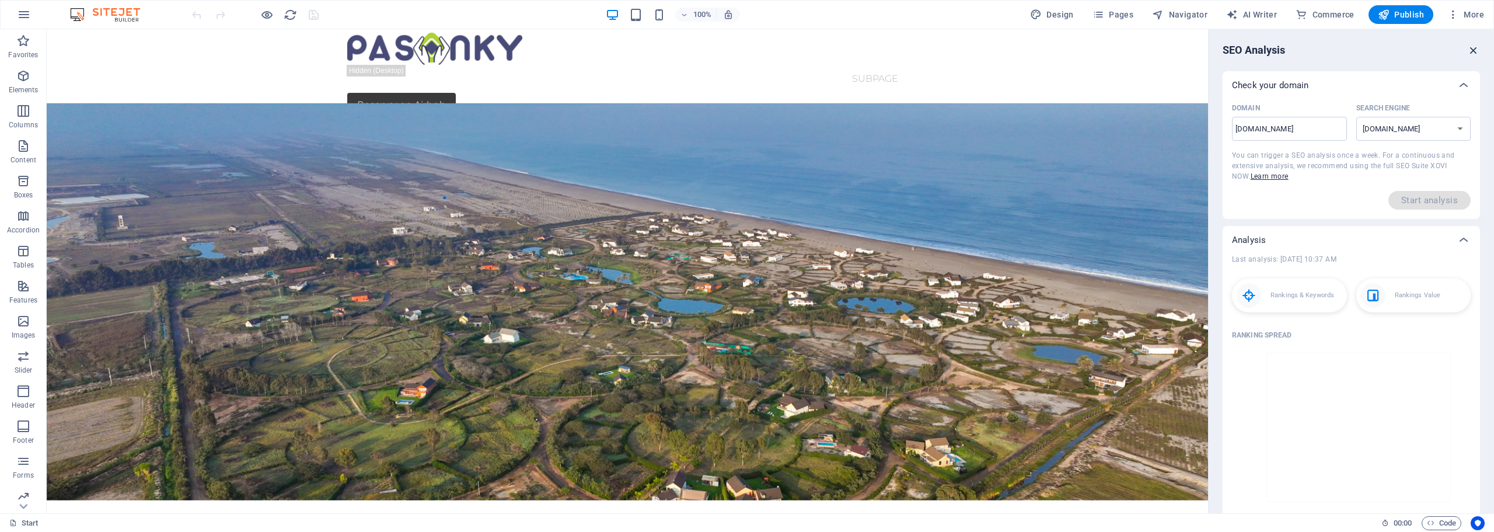
click at [1474, 50] on icon "button" at bounding box center [1473, 50] width 13 height 13
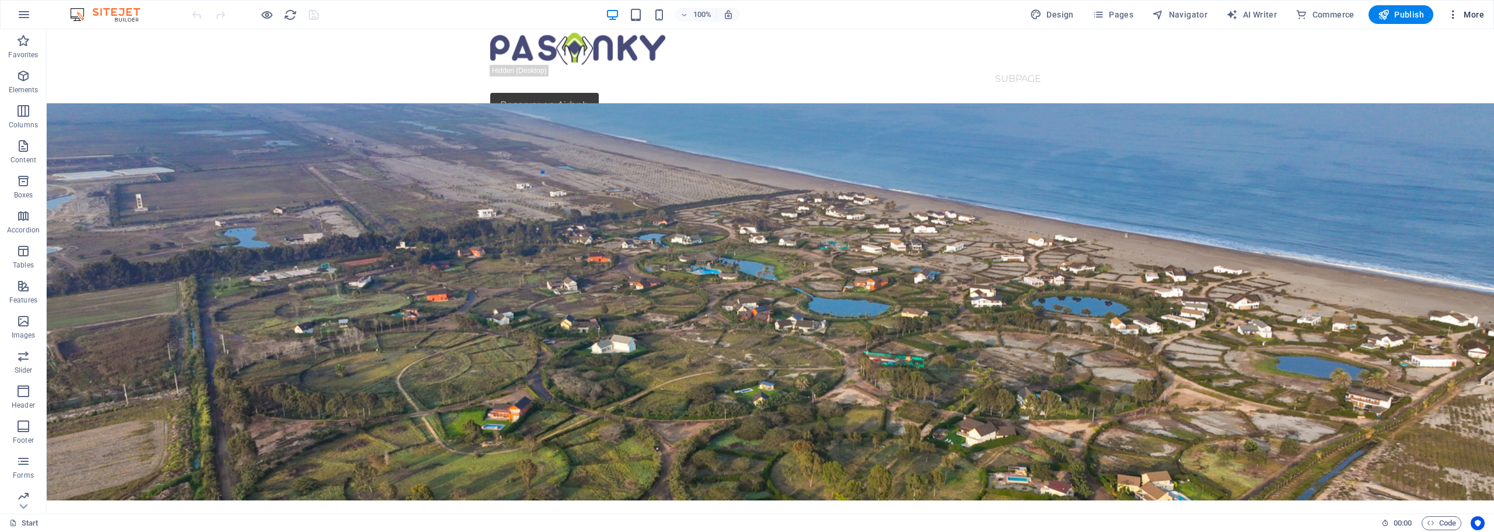
click at [1469, 18] on span "More" at bounding box center [1465, 15] width 37 height 12
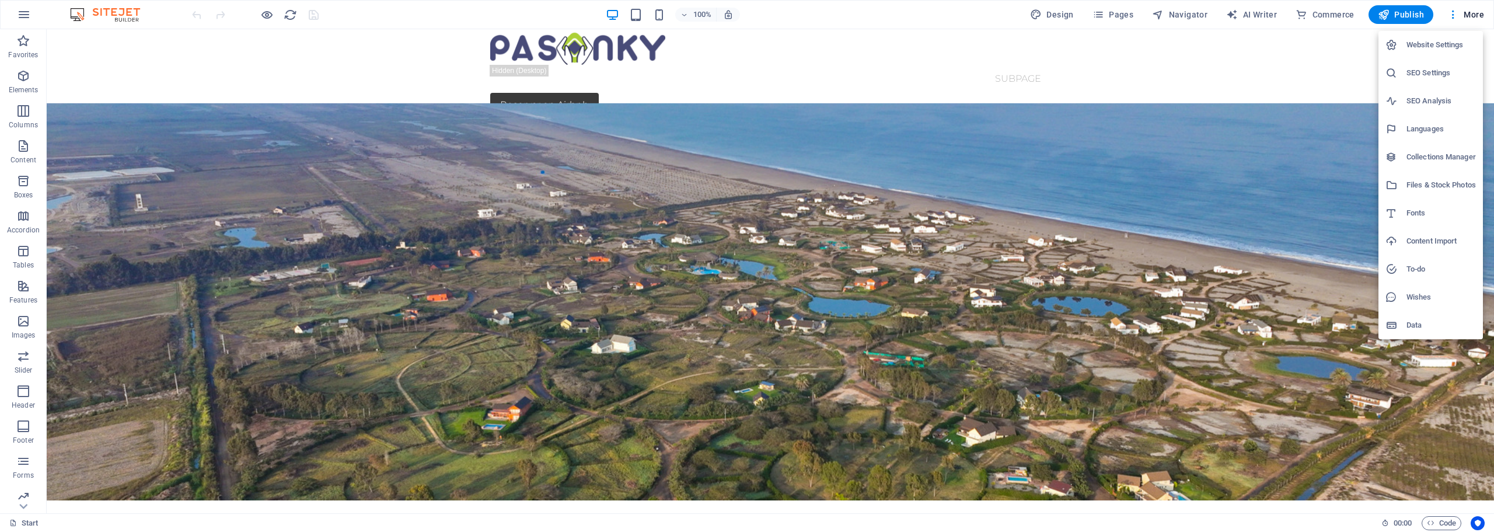
click at [1415, 71] on h6 "SEO Settings" at bounding box center [1441, 73] width 69 height 14
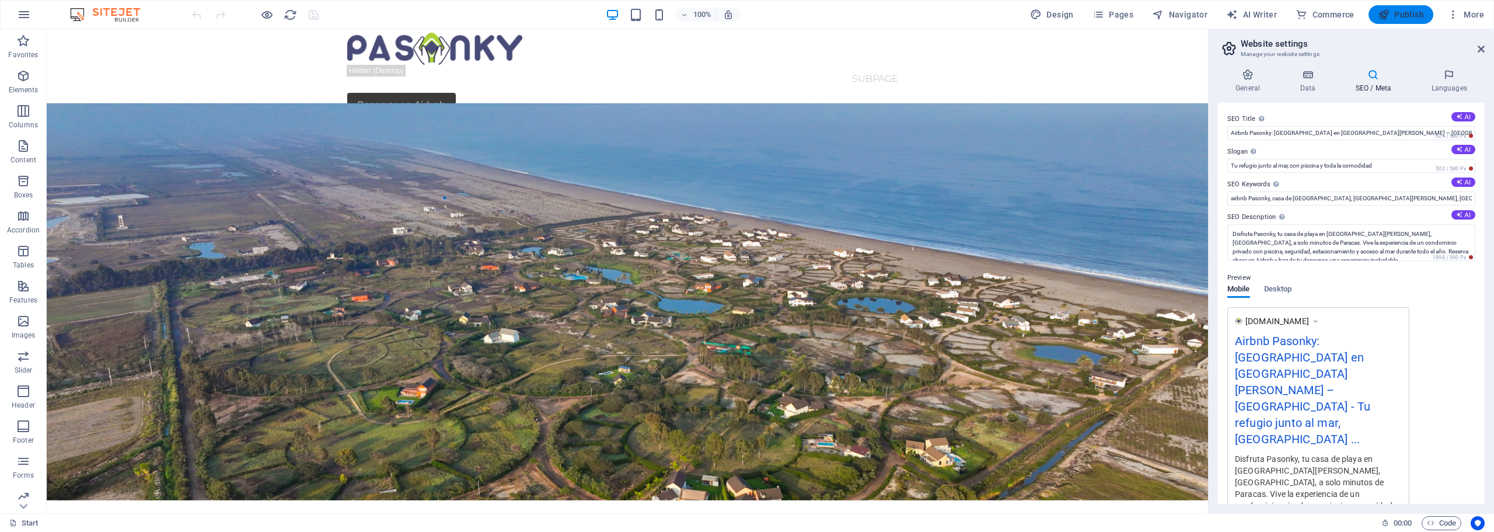
click at [1401, 12] on span "Publish" at bounding box center [1401, 15] width 46 height 12
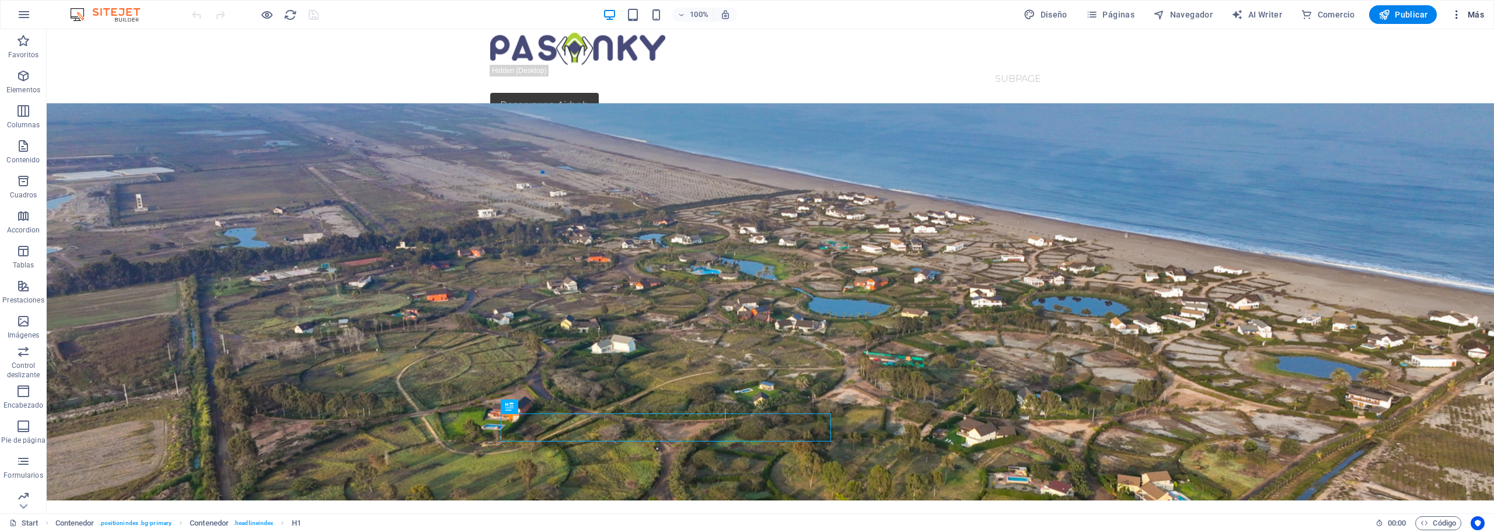
click at [1471, 14] on span "Más" at bounding box center [1467, 15] width 33 height 12
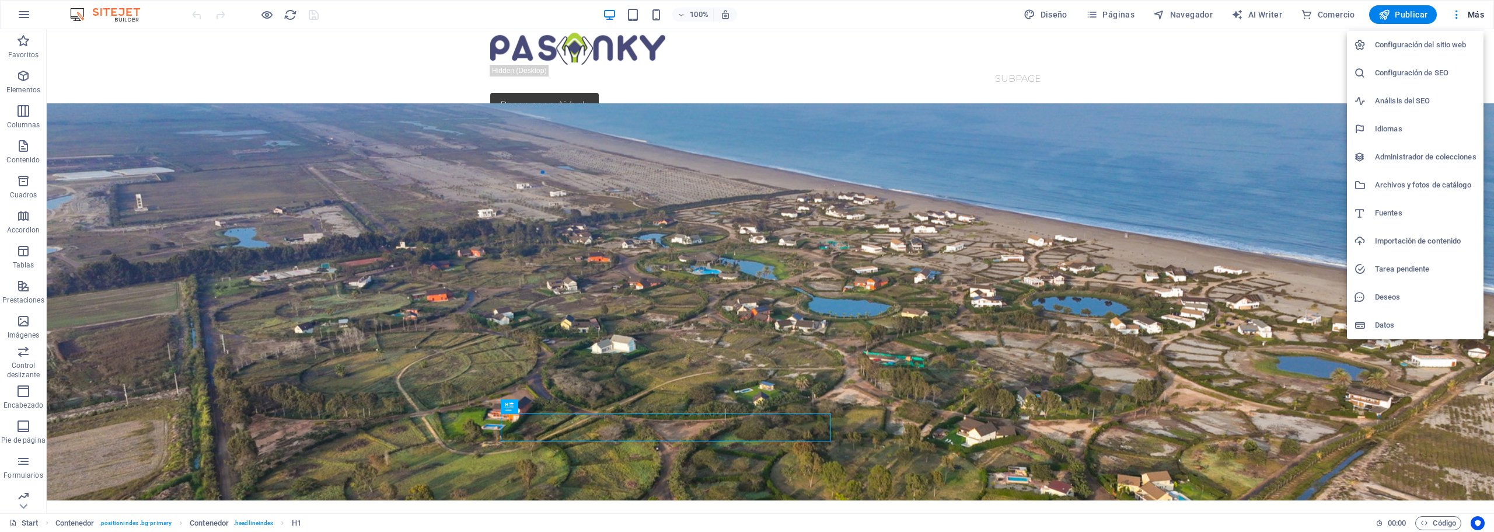
click at [1095, 48] on div at bounding box center [747, 266] width 1494 height 532
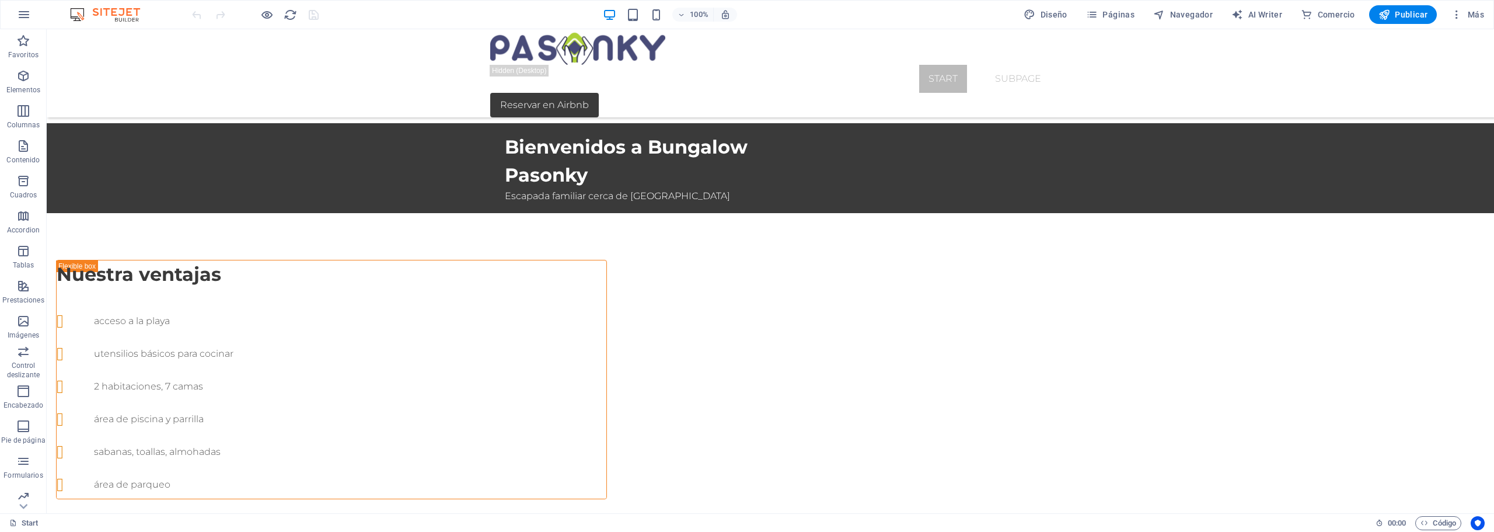
scroll to position [514, 0]
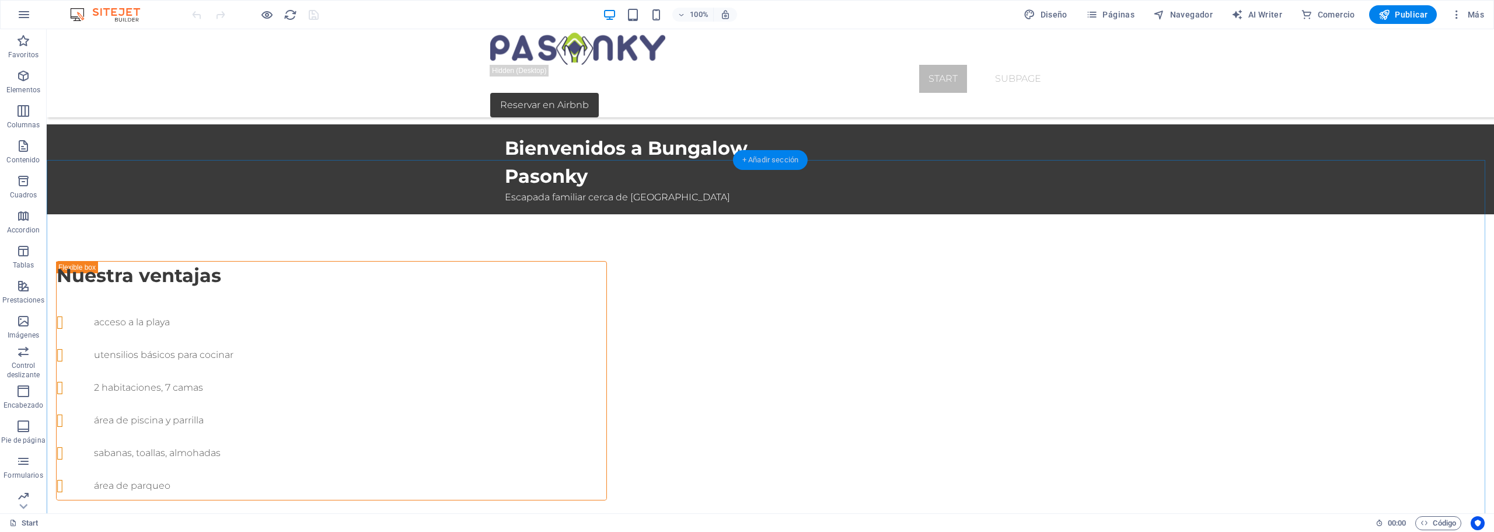
click at [761, 162] on div "+ Añadir sección" at bounding box center [770, 160] width 75 height 20
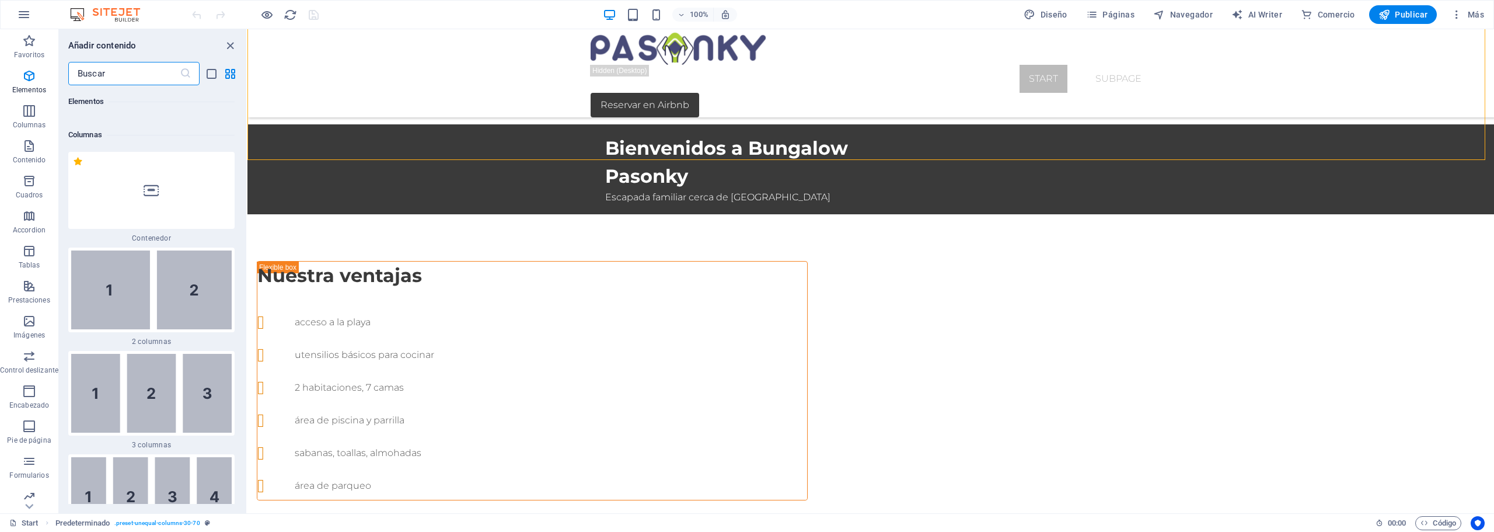
scroll to position [655, 0]
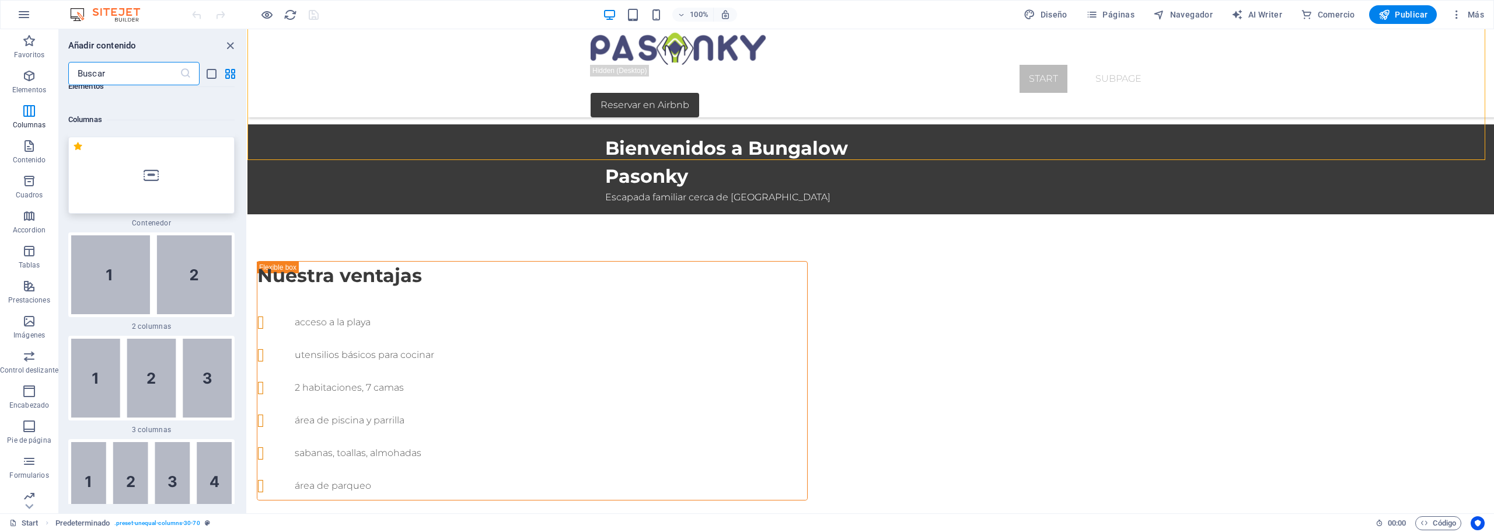
click at [153, 185] on div at bounding box center [151, 175] width 166 height 77
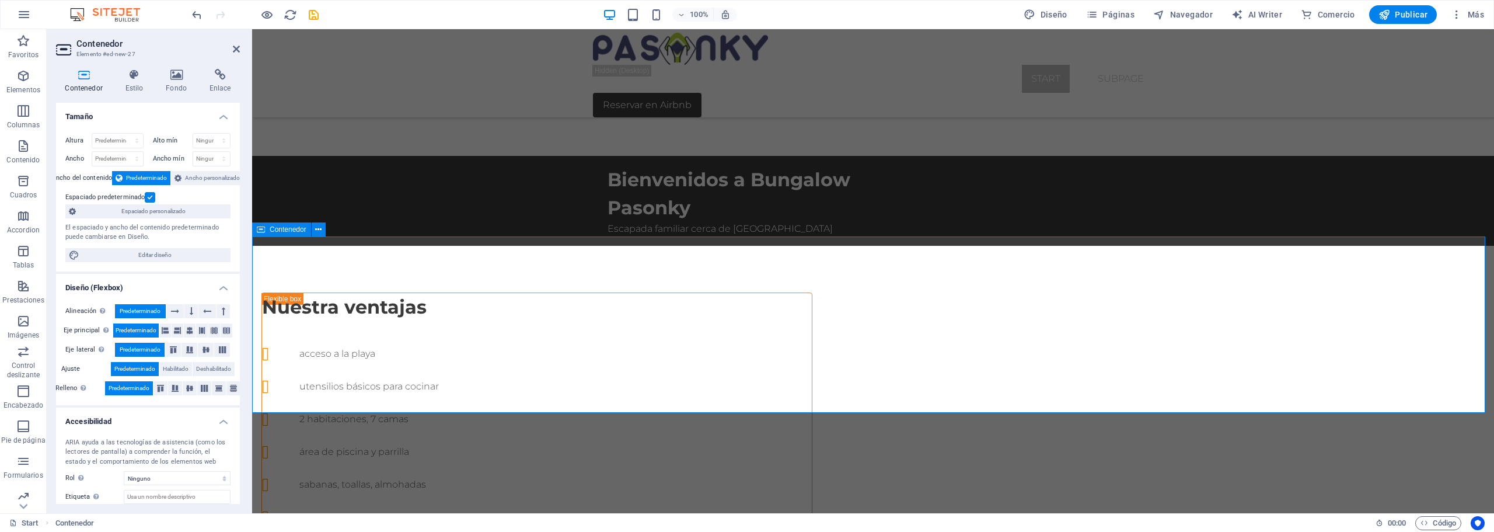
scroll to position [547, 0]
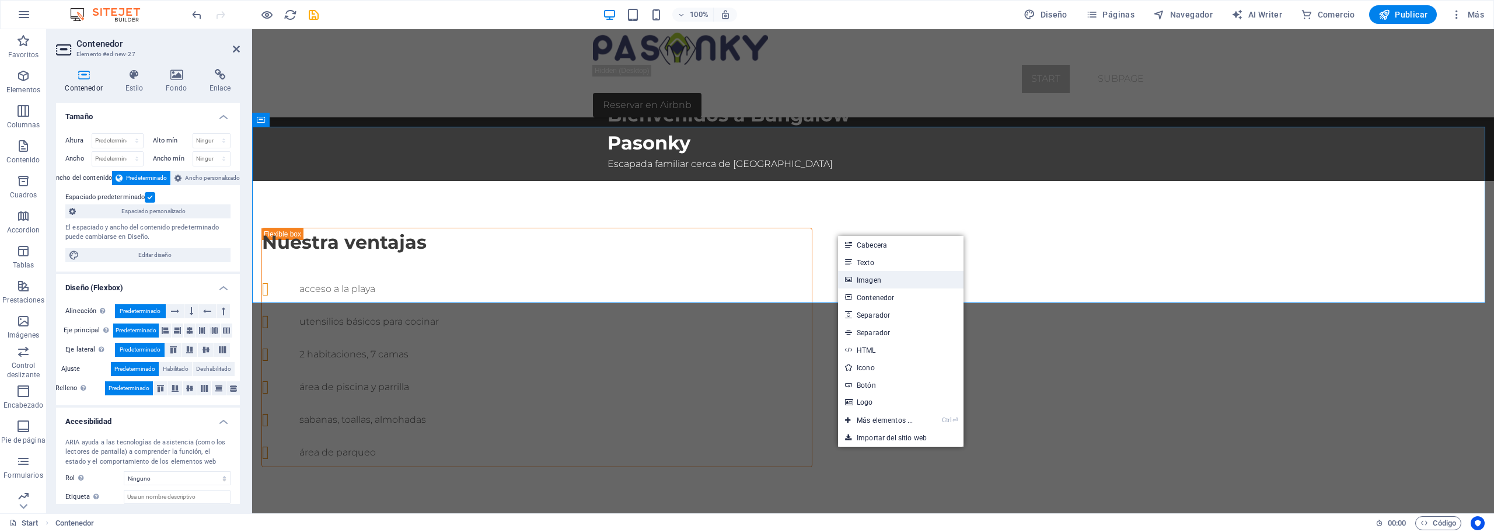
click at [875, 279] on link "Imagen" at bounding box center [900, 280] width 125 height 18
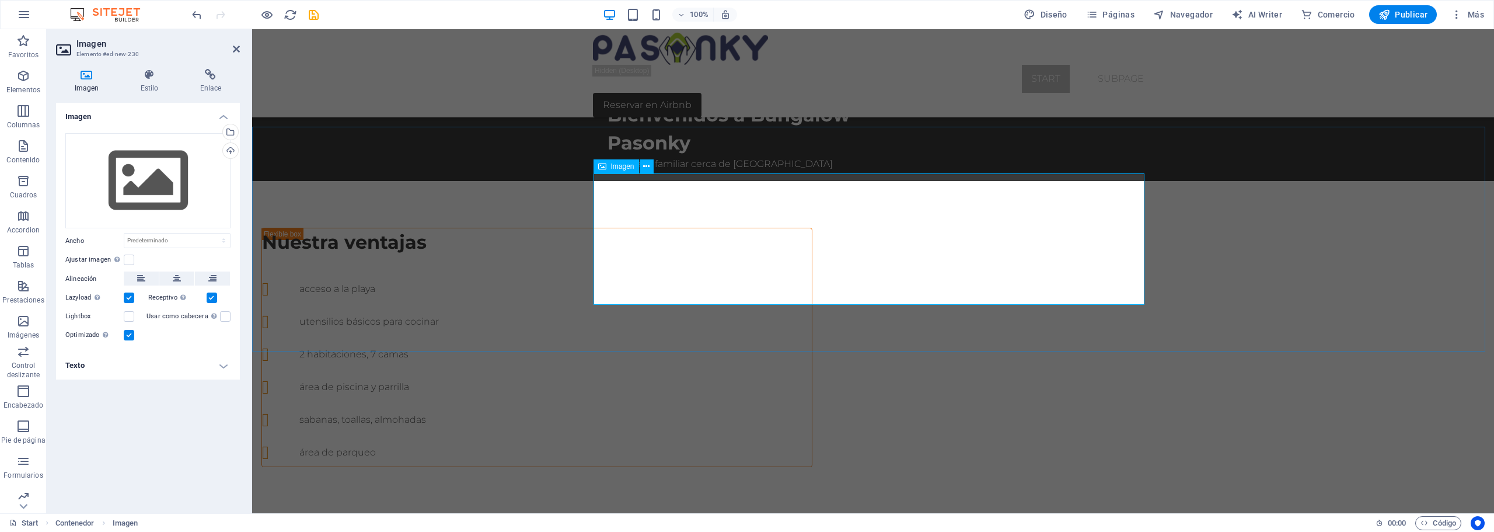
click at [648, 170] on icon at bounding box center [646, 167] width 6 height 12
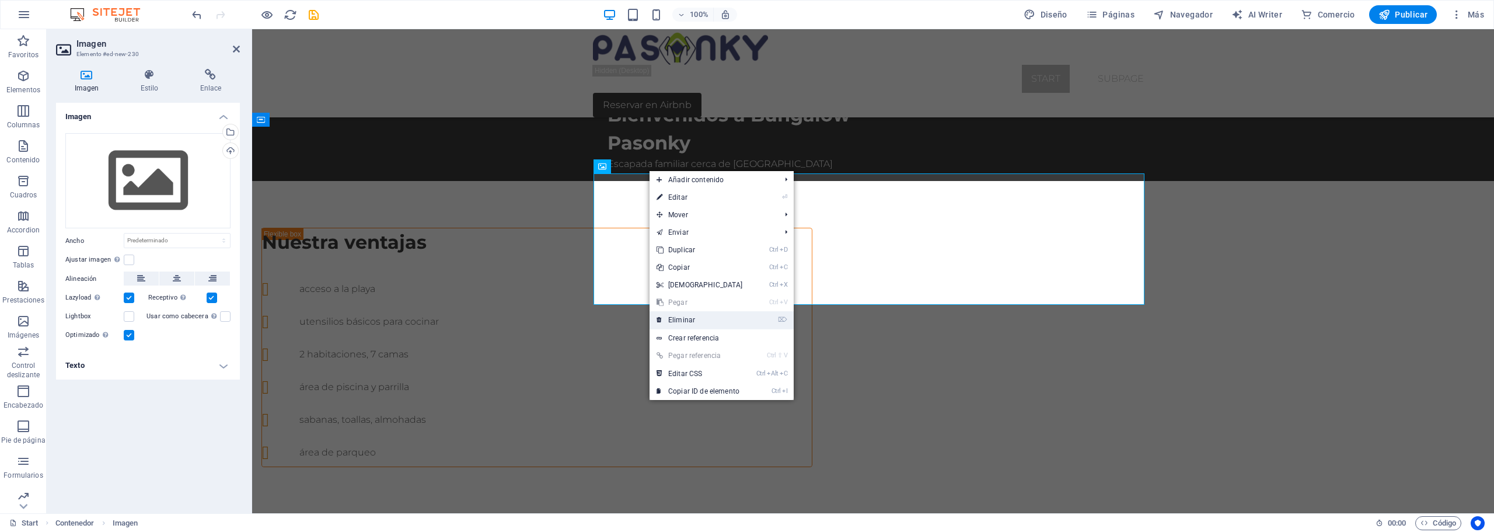
click at [690, 318] on link "⌦ Eliminar" at bounding box center [700, 320] width 100 height 18
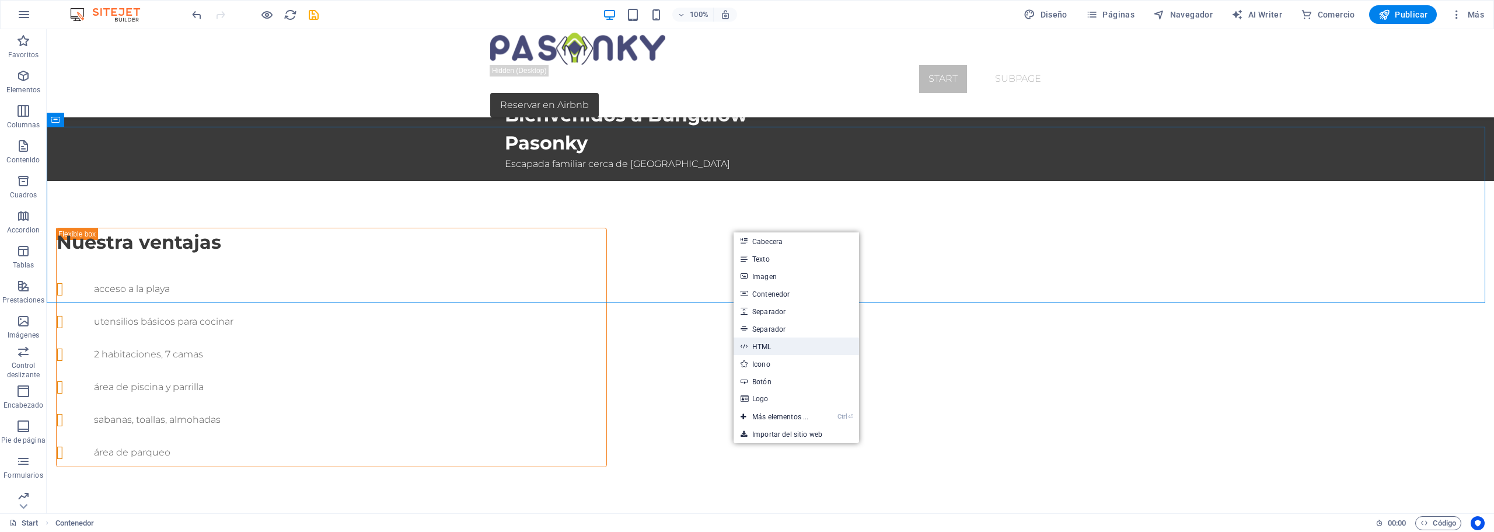
click at [775, 346] on link "HTML" at bounding box center [796, 346] width 125 height 18
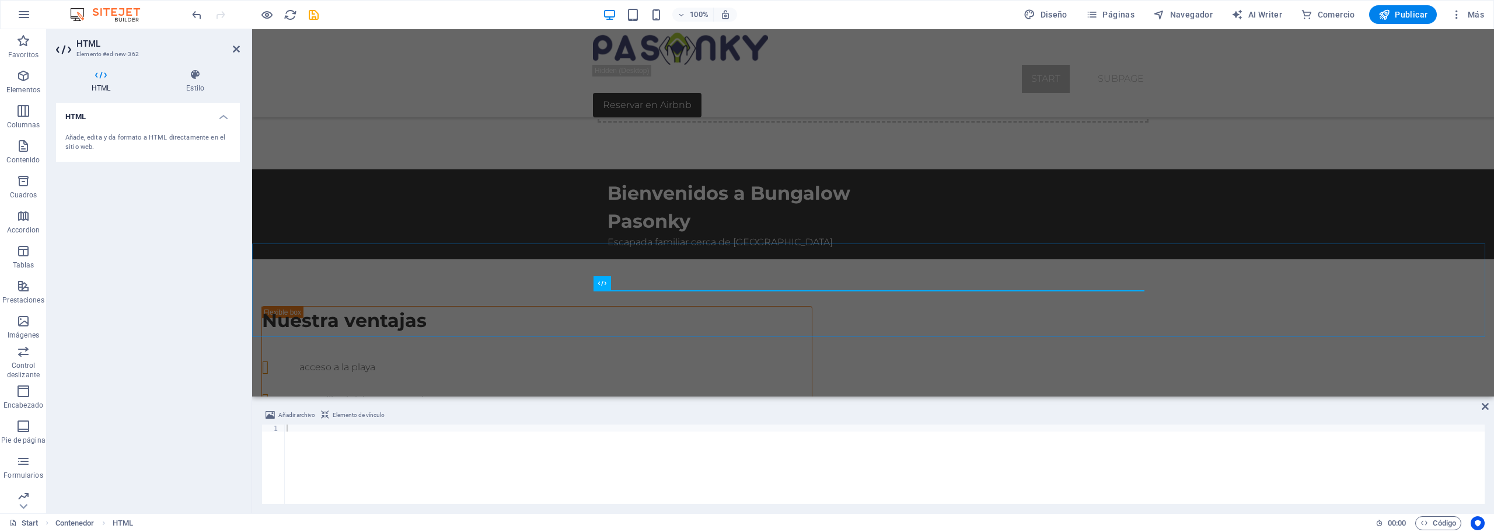
scroll to position [407, 0]
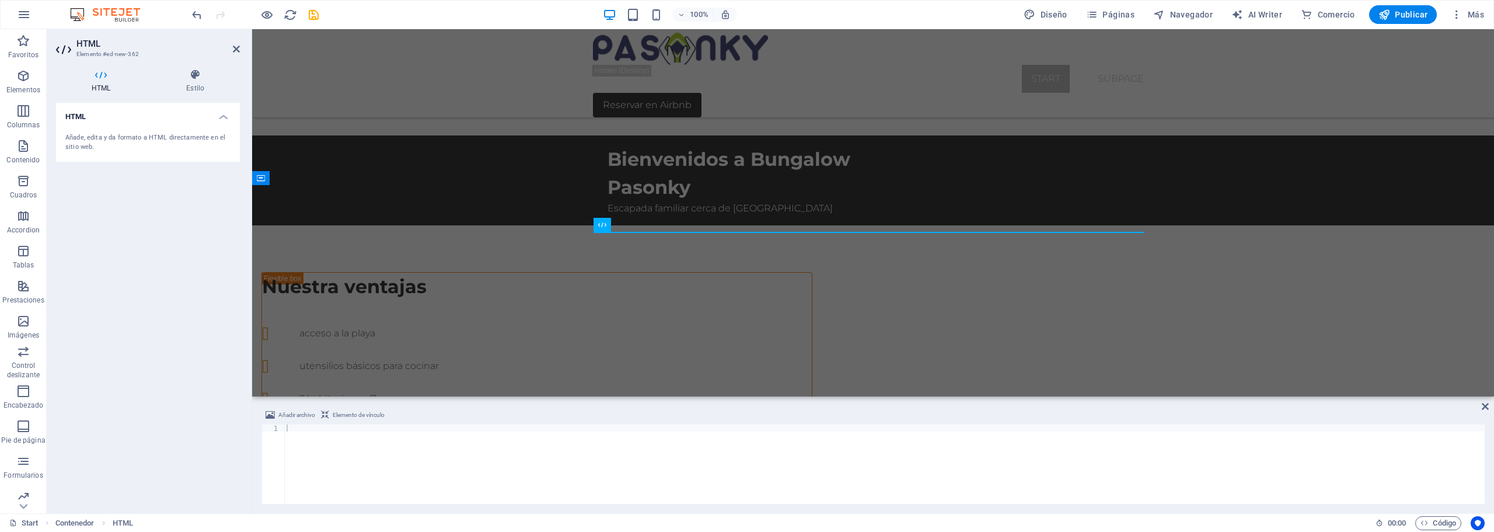
click at [311, 447] on div at bounding box center [884, 470] width 1201 height 93
paste textarea "<iframe width="560" height="315" src="[URL][DOMAIN_NAME]" title="YouTube video …"
type textarea "<iframe width="560" height="315" src="[URL][DOMAIN_NAME]" title="YouTube video …"
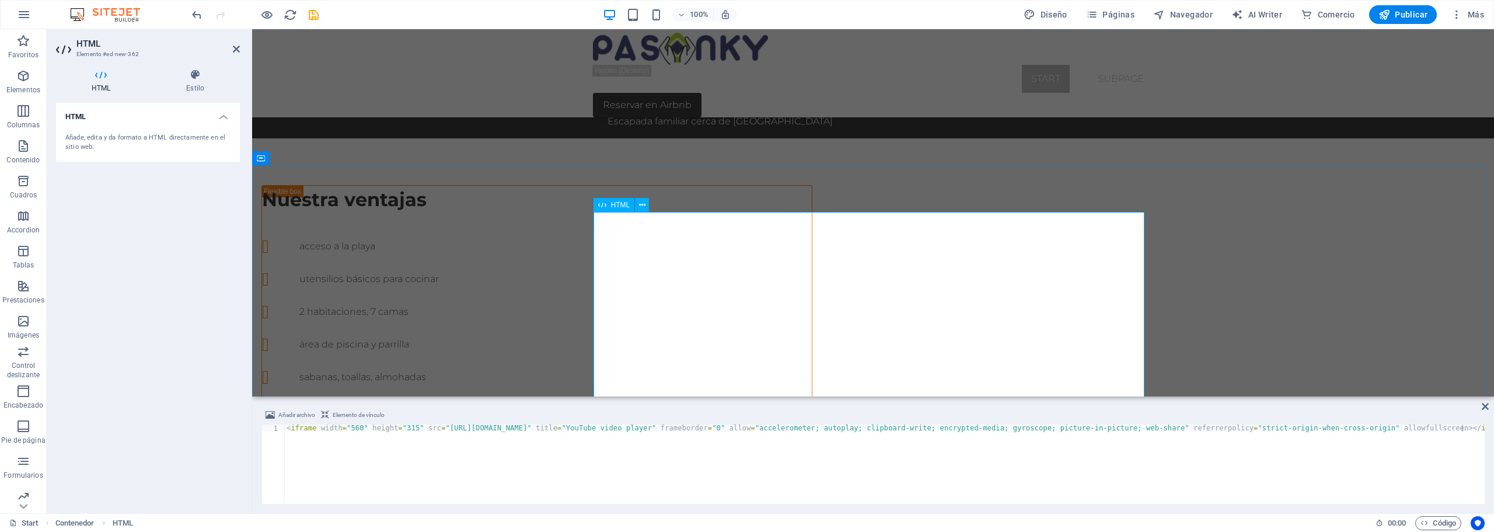
scroll to position [524, 0]
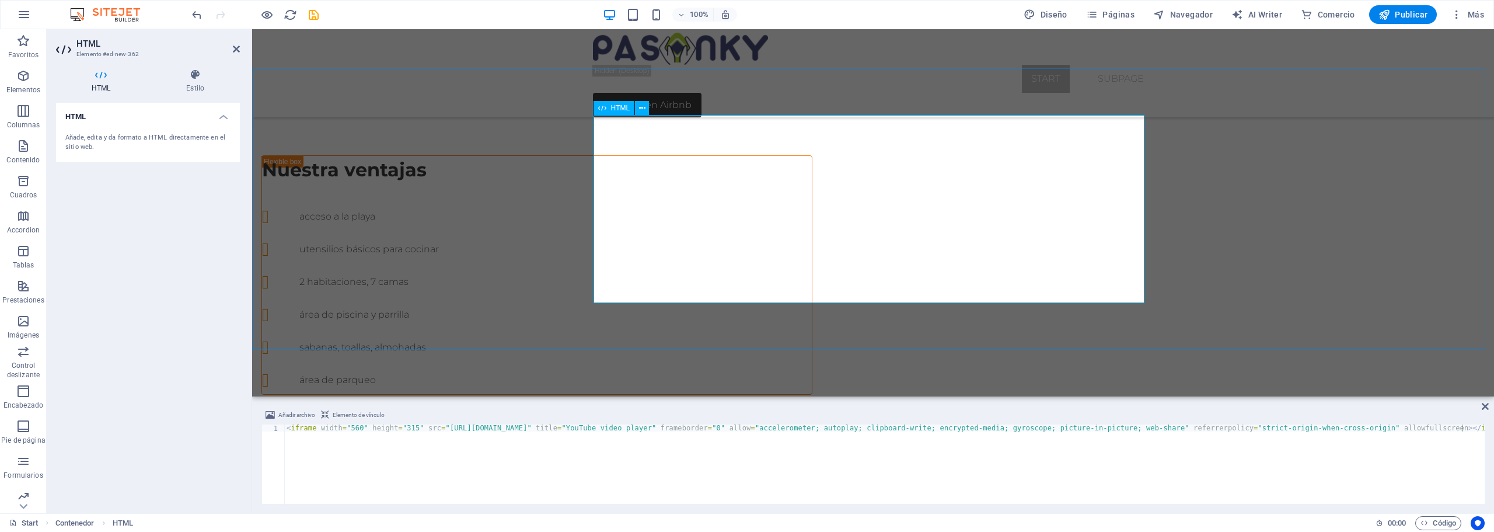
click at [197, 77] on icon at bounding box center [195, 75] width 89 height 12
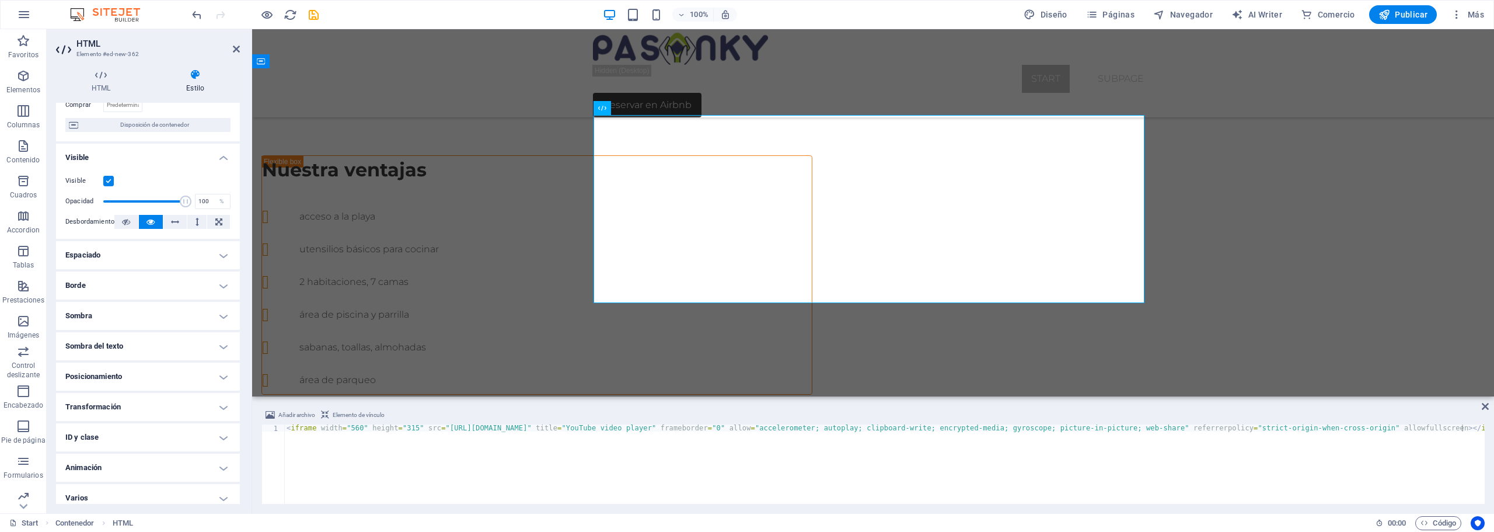
scroll to position [102, 0]
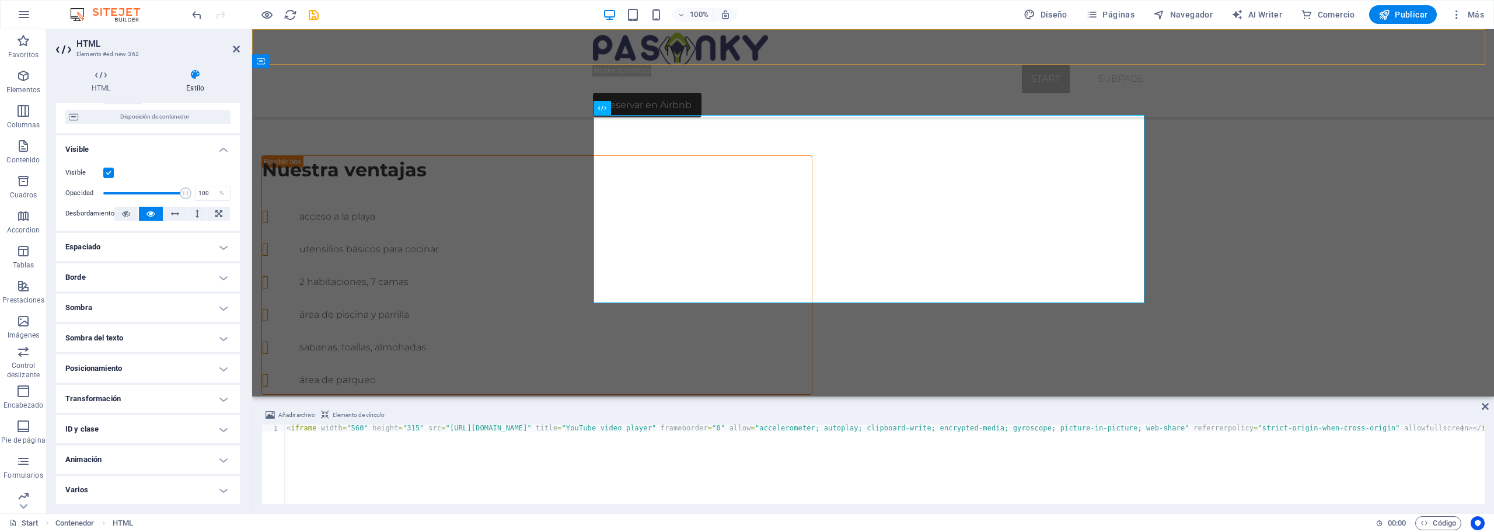
click at [393, 47] on div "Start Subpage Reservar en Airbnb" at bounding box center [873, 73] width 1242 height 88
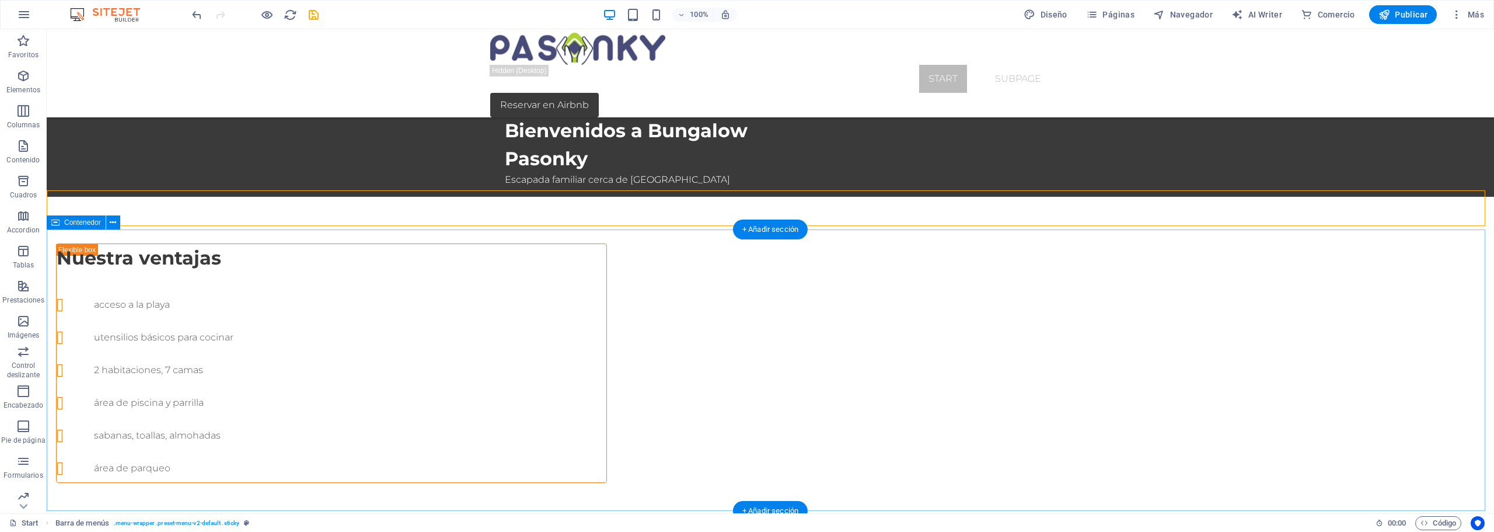
scroll to position [547, 0]
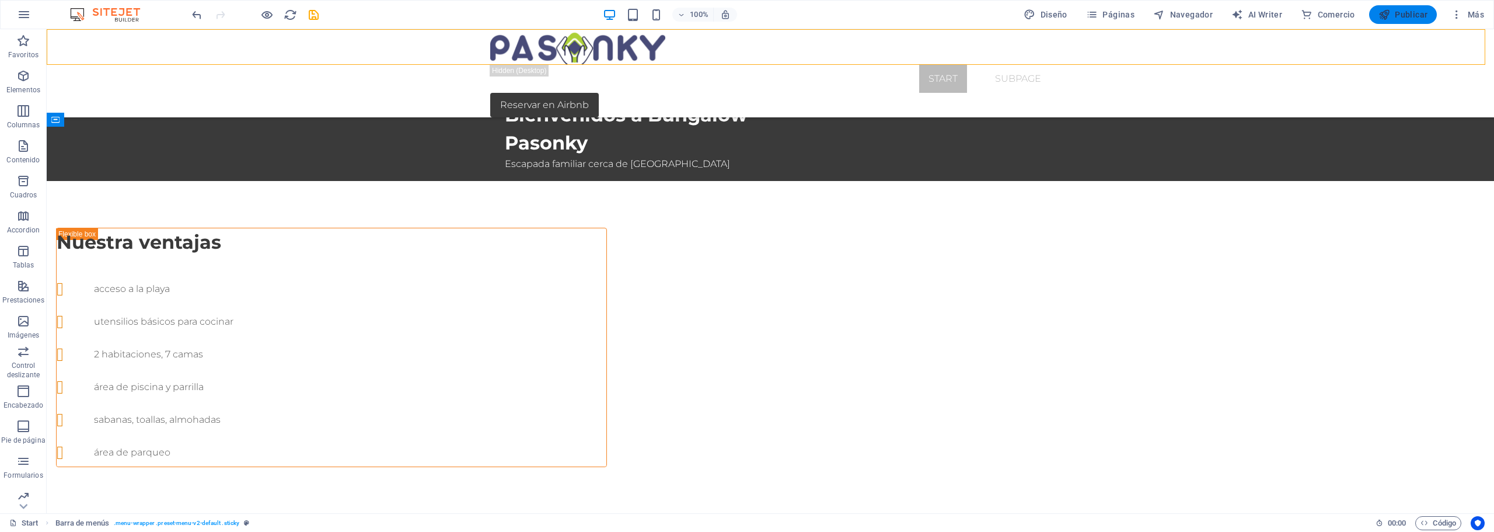
click at [1405, 15] on span "Publicar" at bounding box center [1404, 15] width 50 height 12
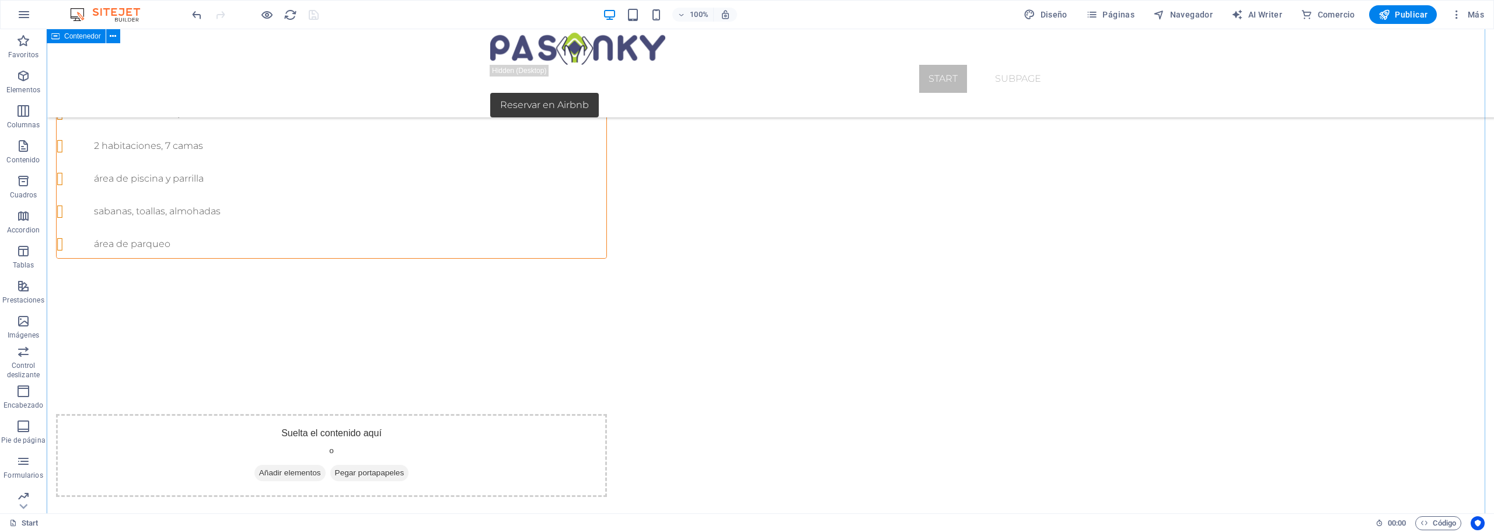
scroll to position [644, 0]
